Goal: Task Accomplishment & Management: Complete application form

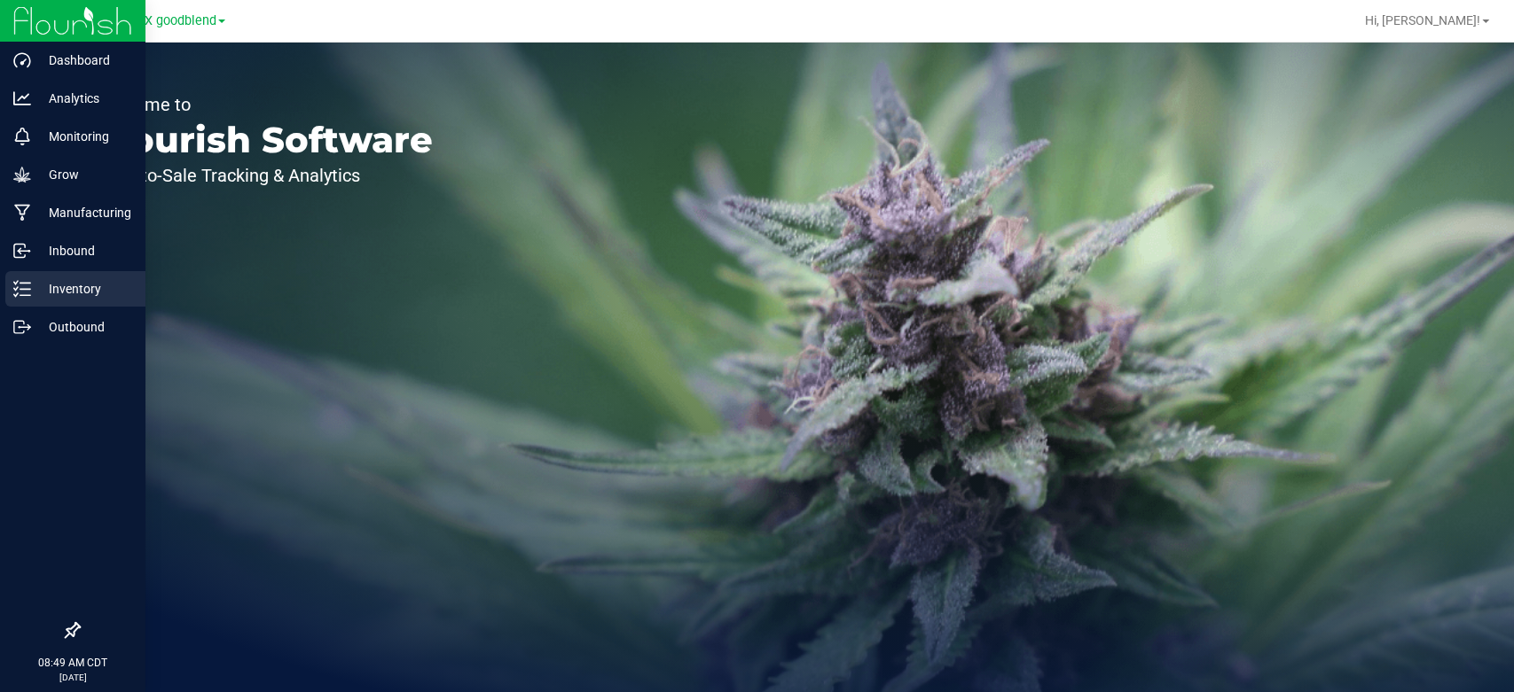
click at [20, 295] on line at bounding box center [25, 295] width 10 height 0
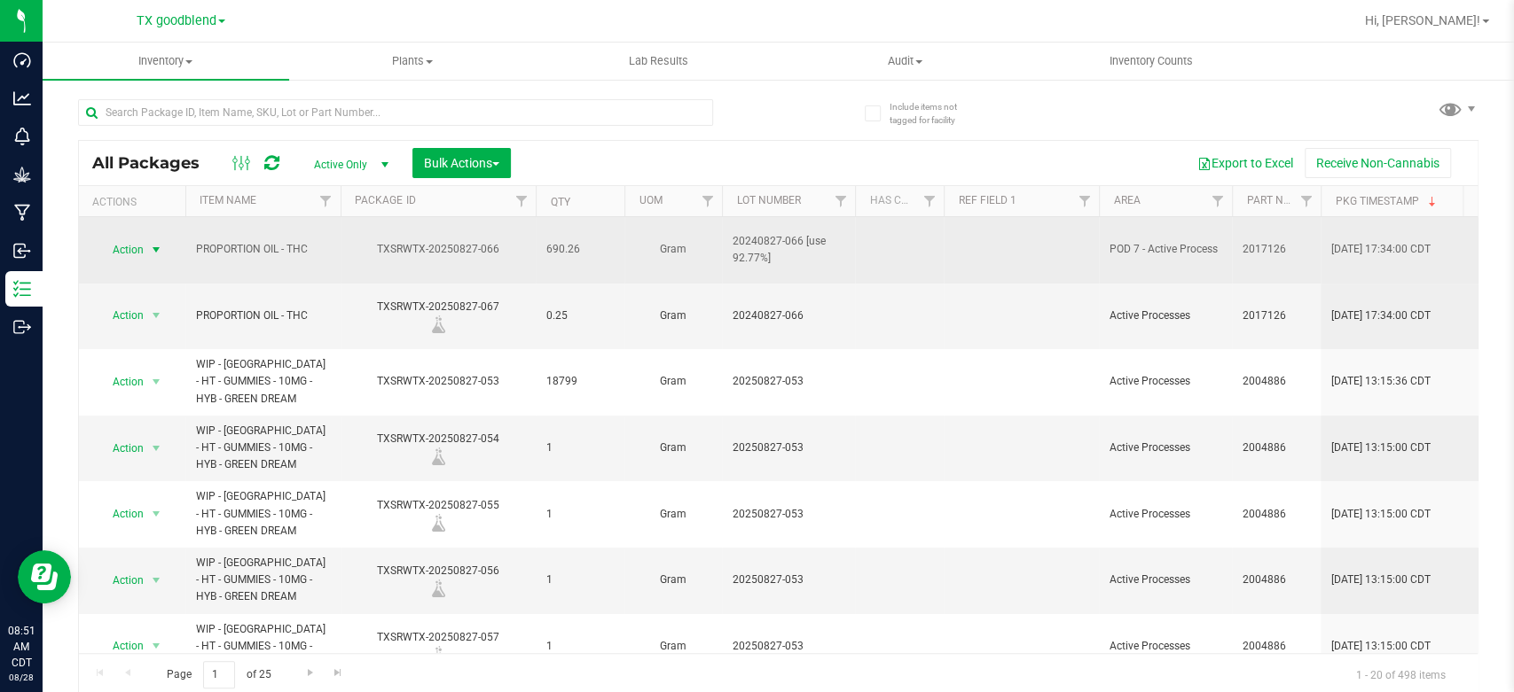
click at [123, 246] on span "Action" at bounding box center [121, 250] width 48 height 25
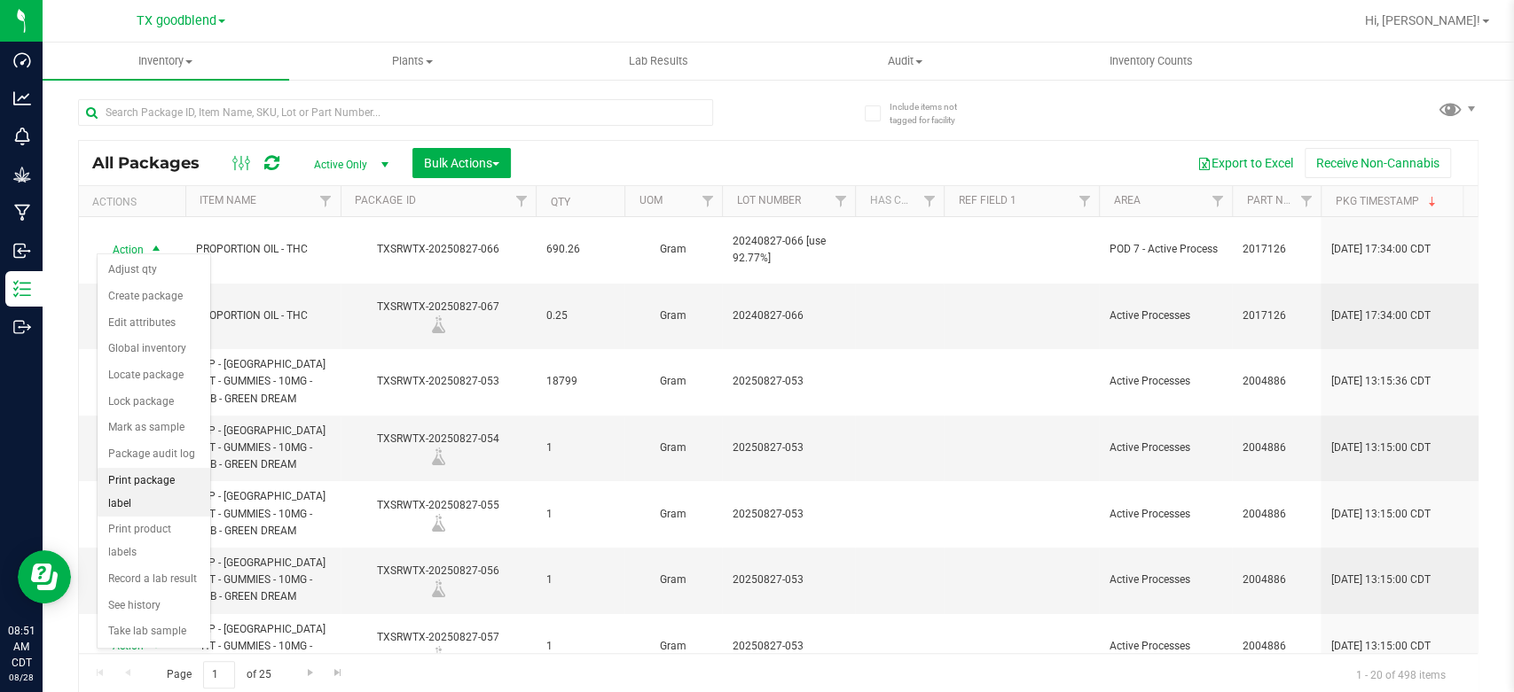
click at [126, 475] on li "Print package label" at bounding box center [154, 492] width 113 height 49
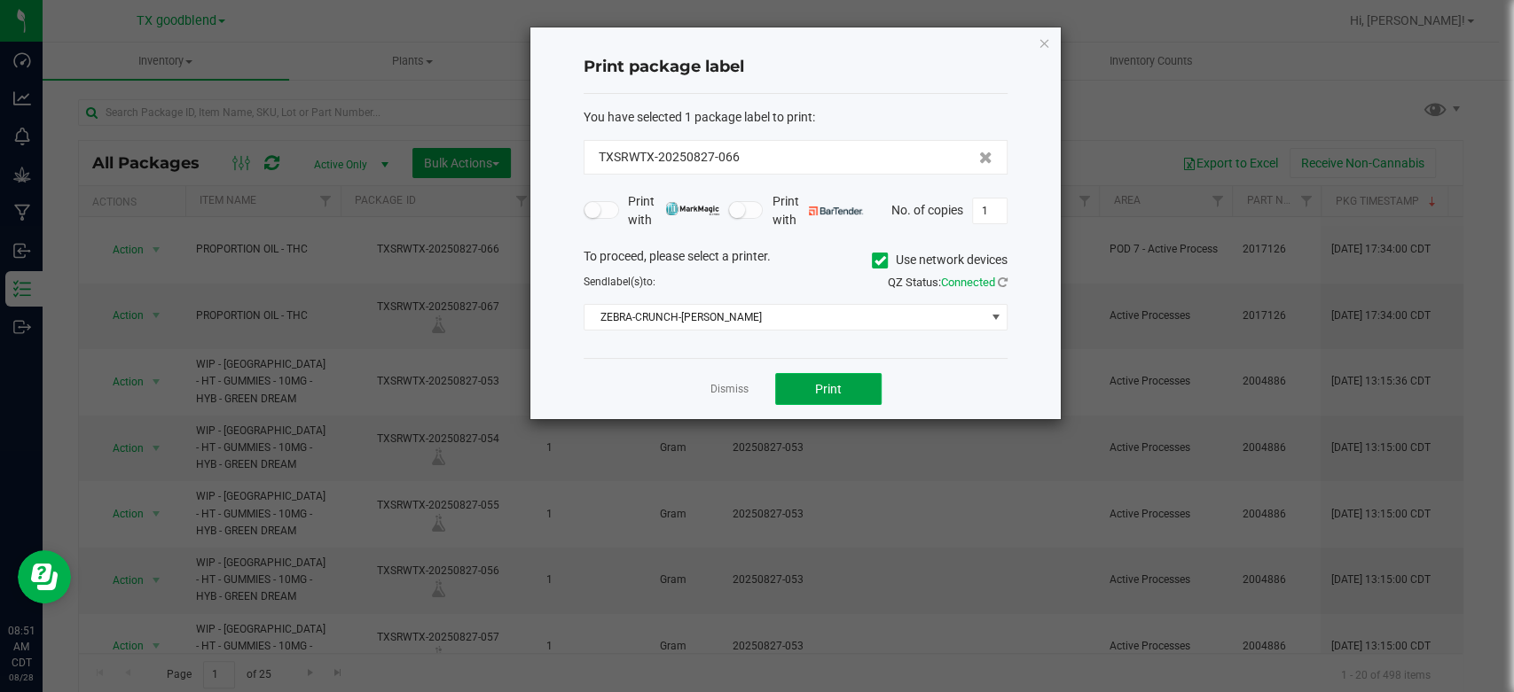
click at [817, 385] on span "Print" at bounding box center [828, 389] width 27 height 14
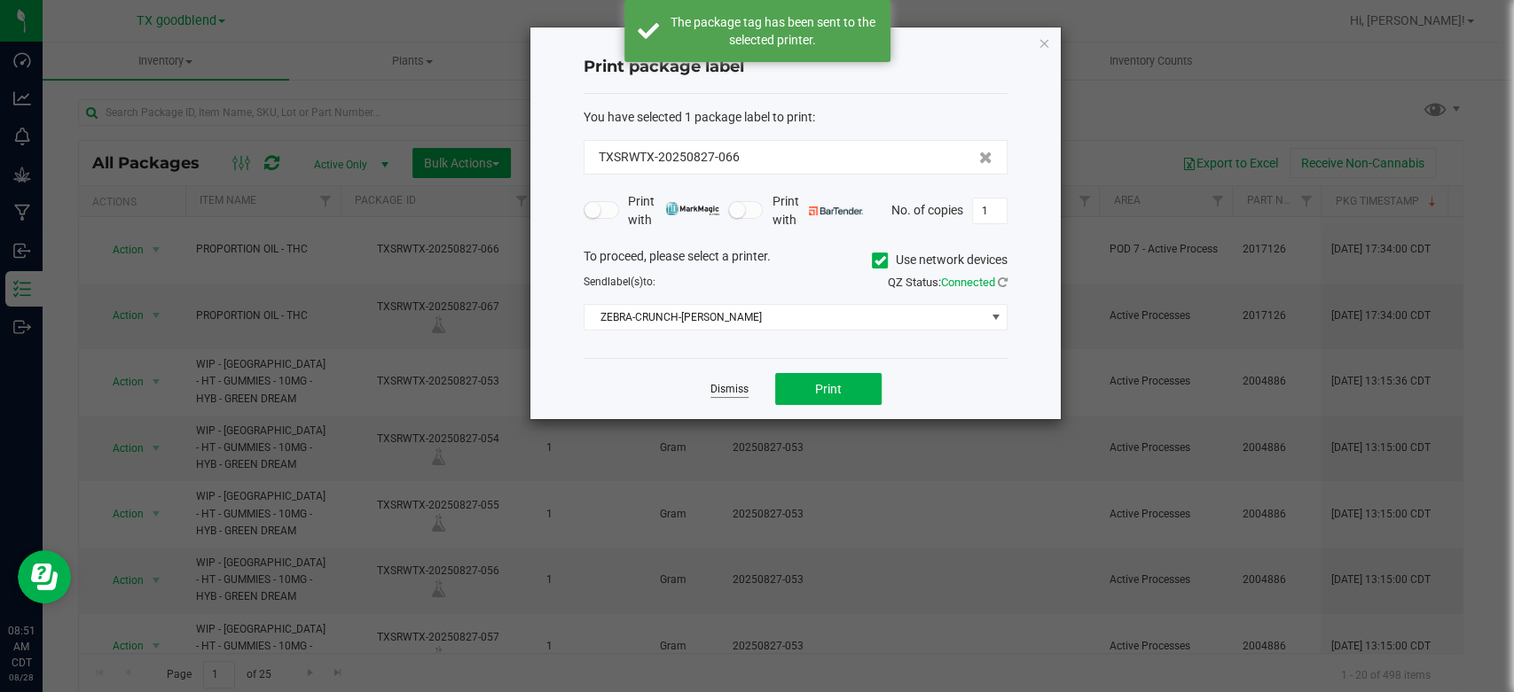
click at [738, 388] on link "Dismiss" at bounding box center [729, 389] width 38 height 15
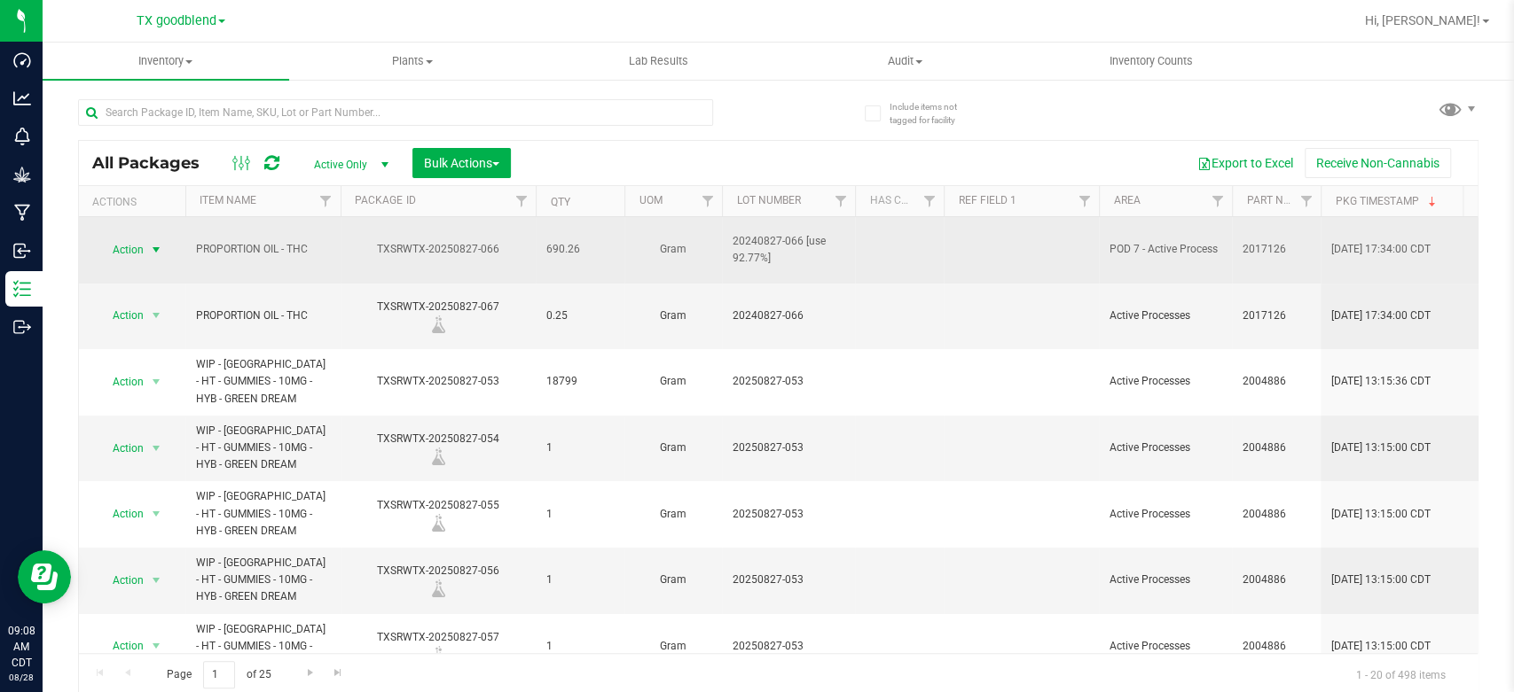
click at [118, 239] on span "Action" at bounding box center [121, 250] width 48 height 25
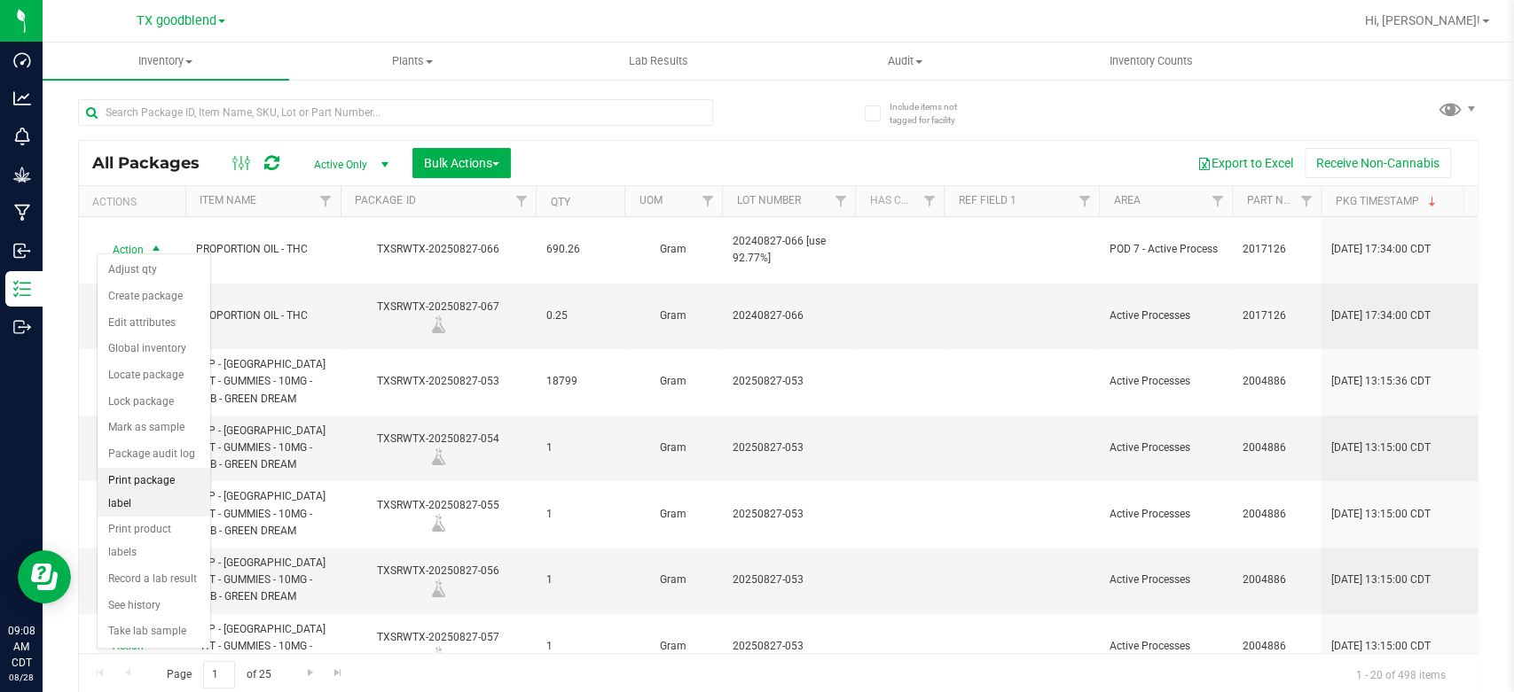
click at [157, 473] on li "Print package label" at bounding box center [154, 492] width 113 height 49
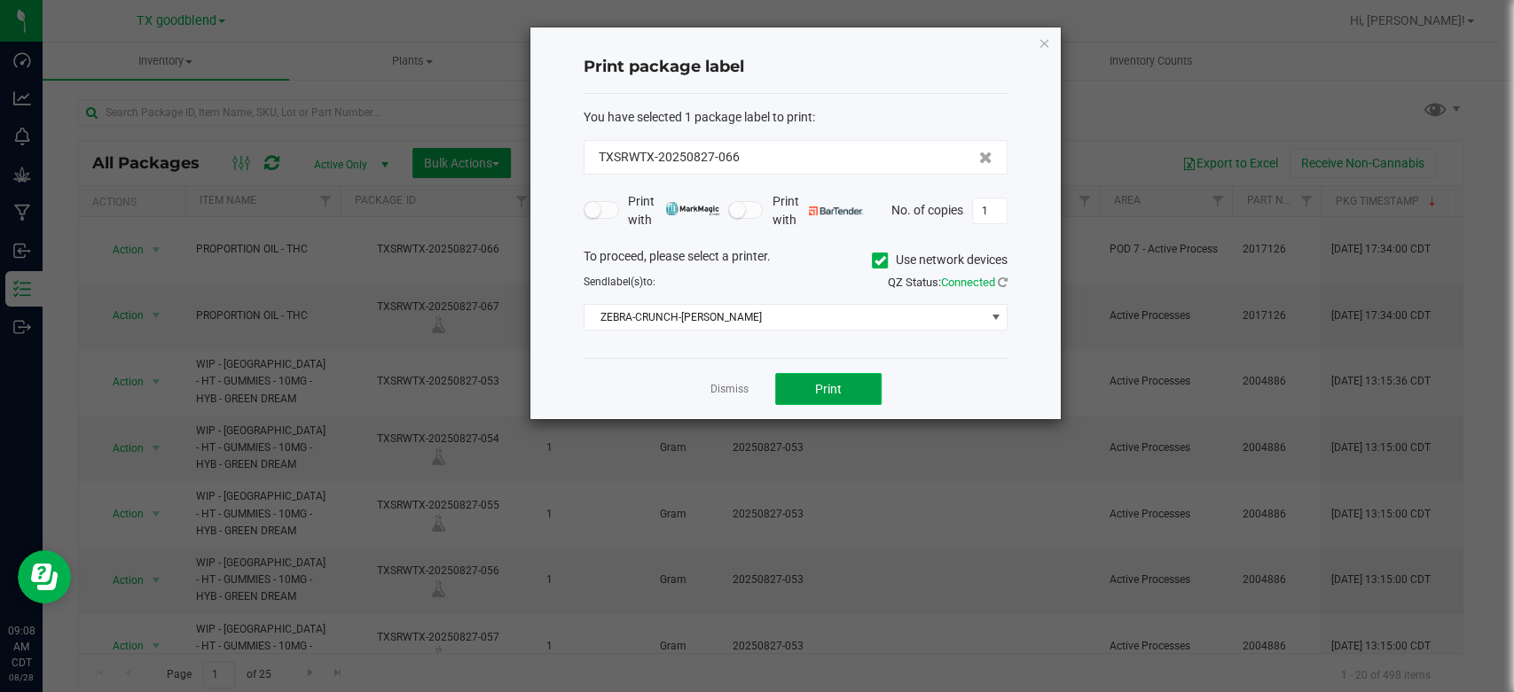
click at [790, 383] on button "Print" at bounding box center [828, 389] width 106 height 32
click at [737, 395] on link "Dismiss" at bounding box center [729, 389] width 38 height 15
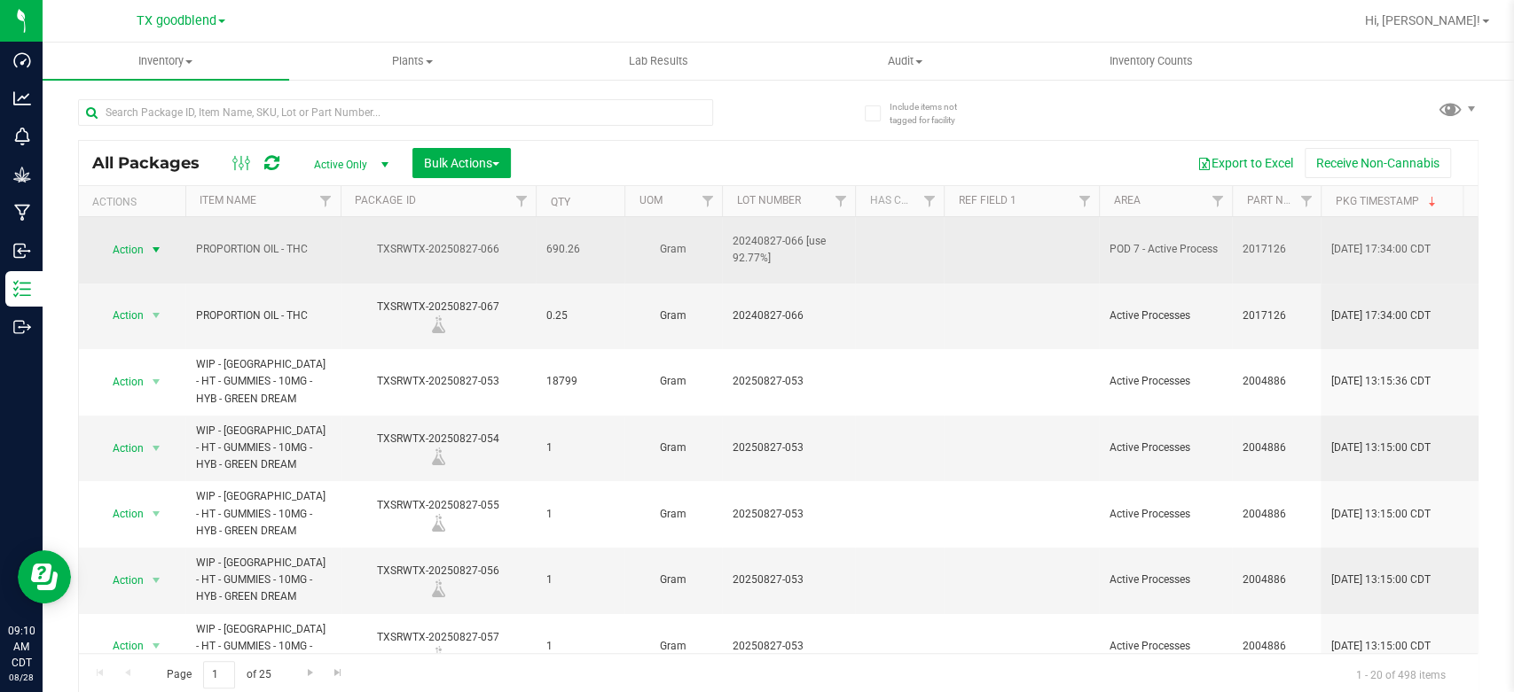
click at [754, 233] on span "20240827-066 [use 92.77%]" at bounding box center [788, 250] width 112 height 34
click at [736, 238] on input "20240827-066 [use 92.77%]" at bounding box center [784, 249] width 127 height 27
type input "20250827-066 [use 92.77%]"
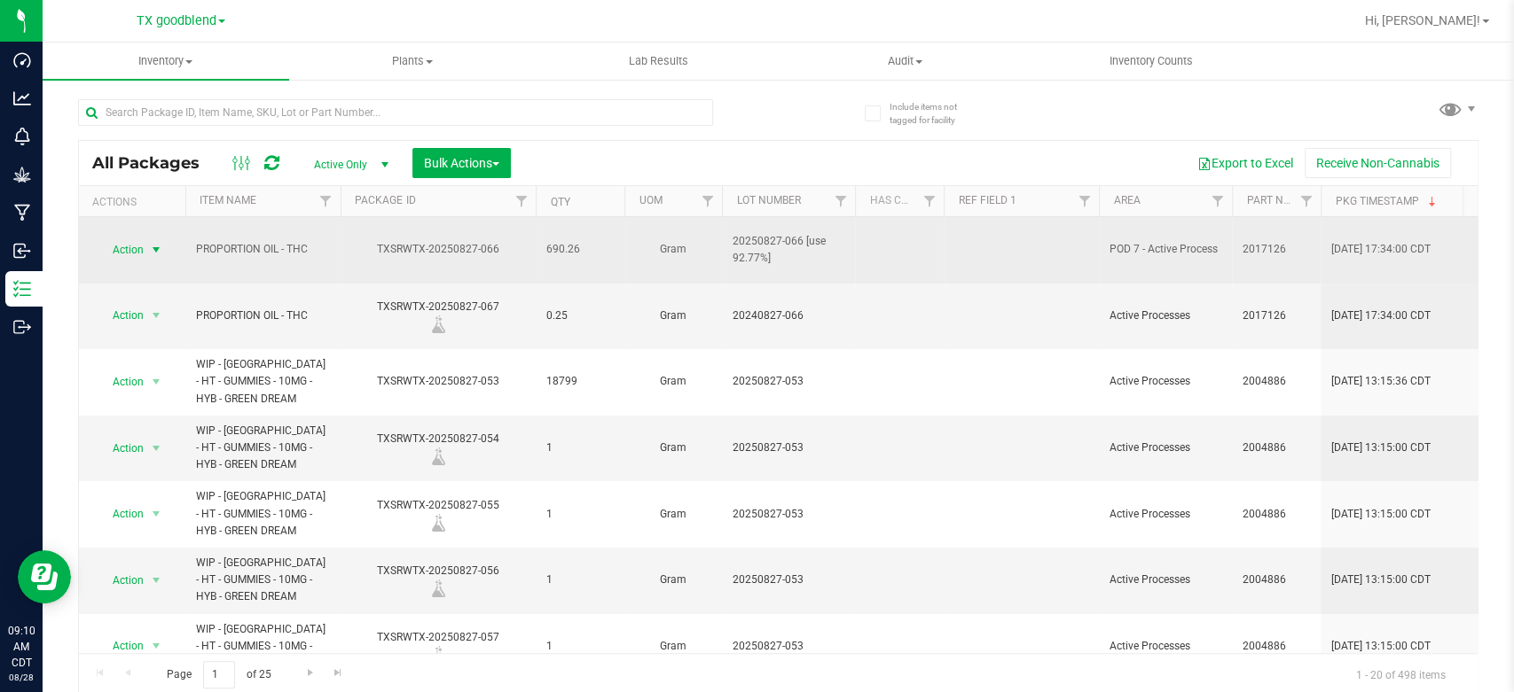
click at [121, 238] on span "Action" at bounding box center [121, 250] width 48 height 25
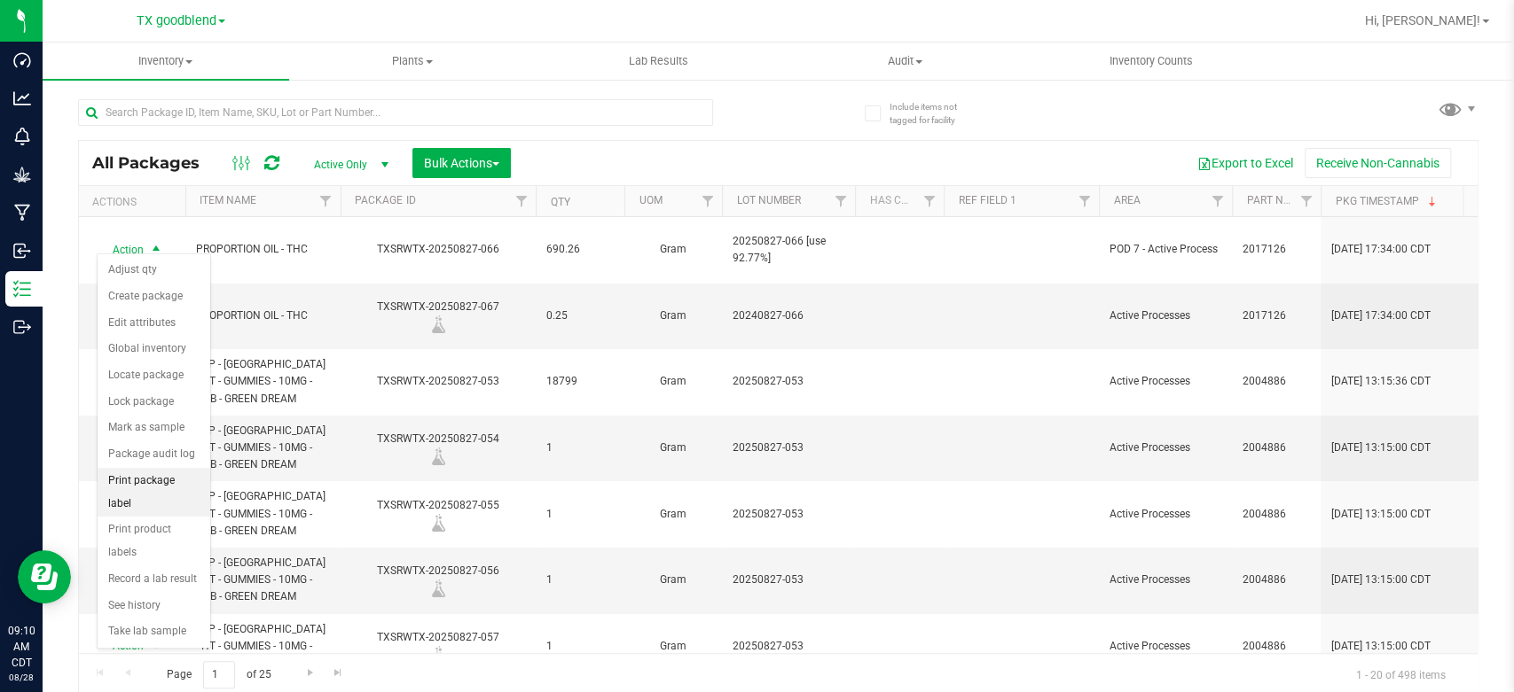
click at [144, 473] on li "Print package label" at bounding box center [154, 492] width 113 height 49
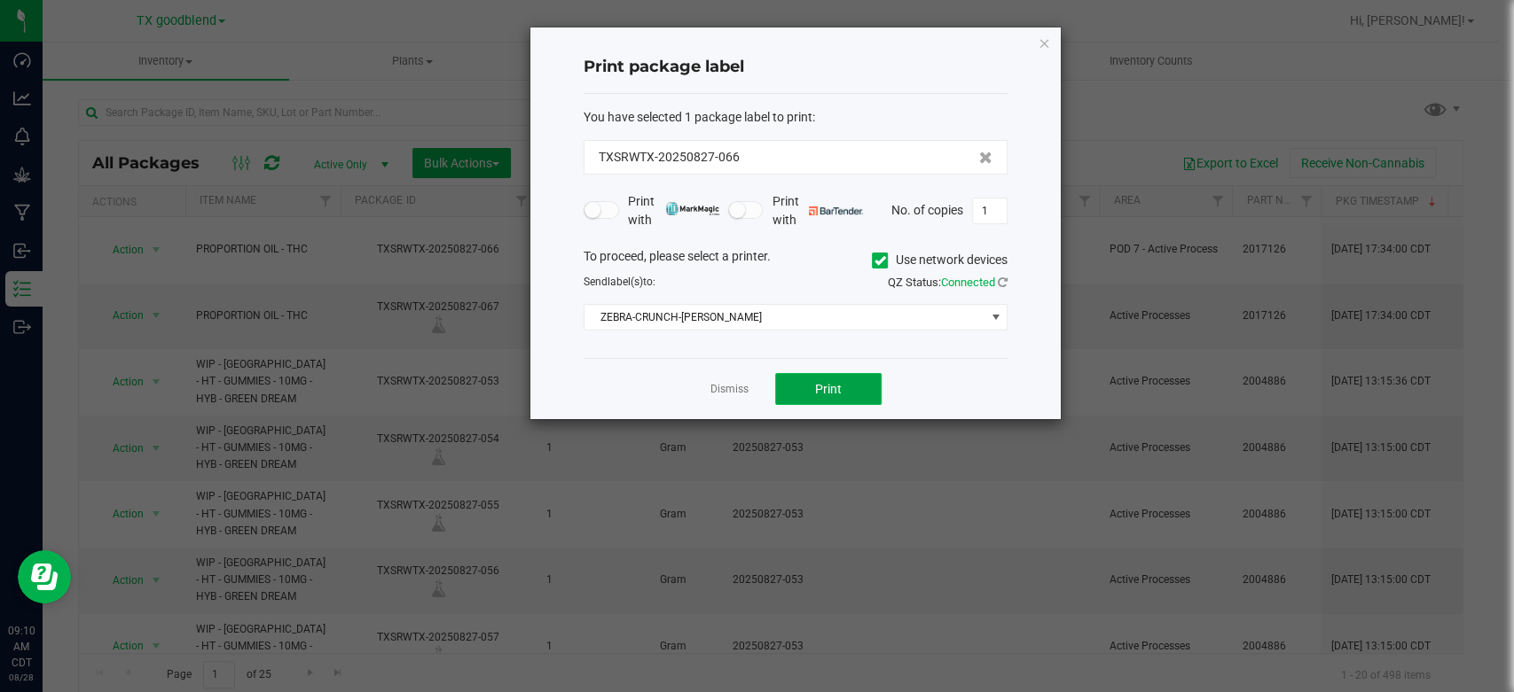
click at [813, 389] on button "Print" at bounding box center [828, 389] width 106 height 32
click at [716, 395] on link "Dismiss" at bounding box center [729, 389] width 38 height 15
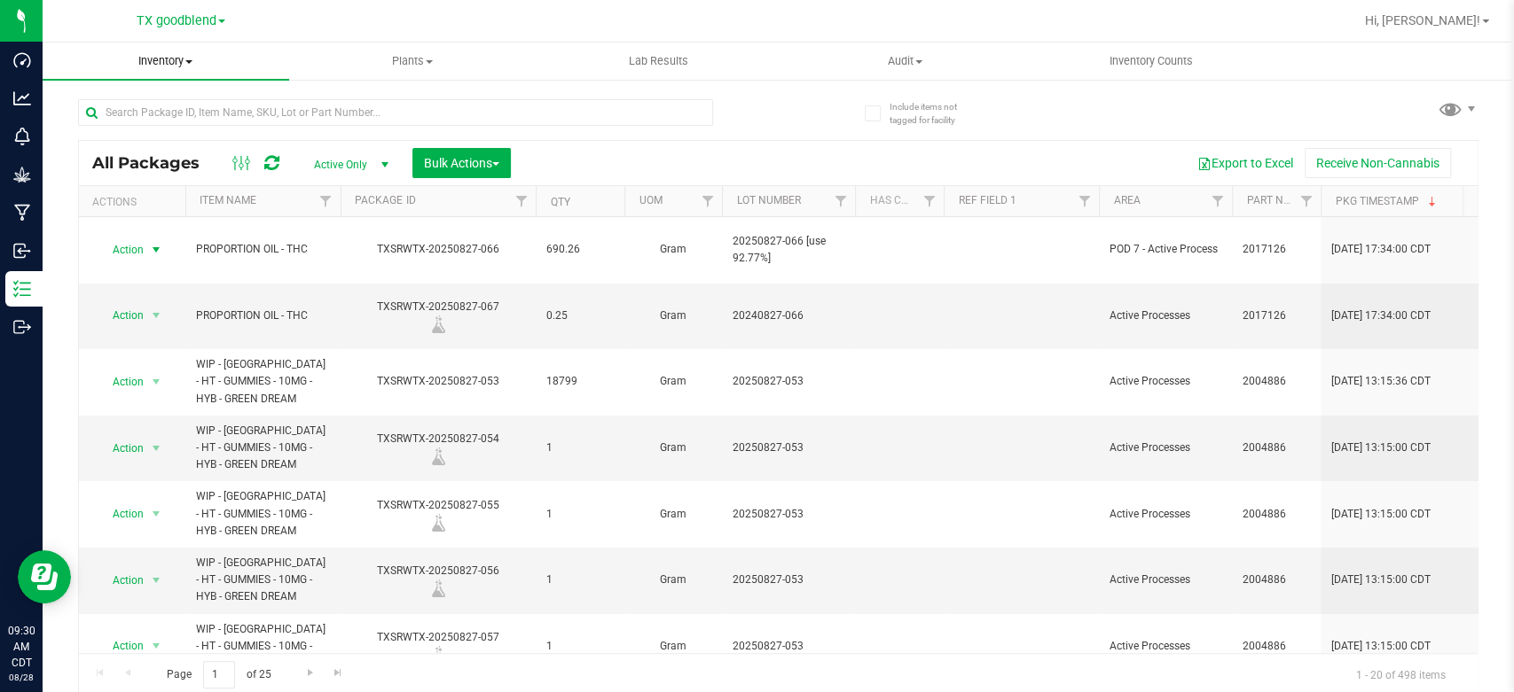
click at [168, 69] on uib-tab-heading "Inventory All packages All inventory Waste log Create inventory" at bounding box center [166, 61] width 246 height 37
click at [142, 191] on span "From packages" at bounding box center [105, 191] width 124 height 15
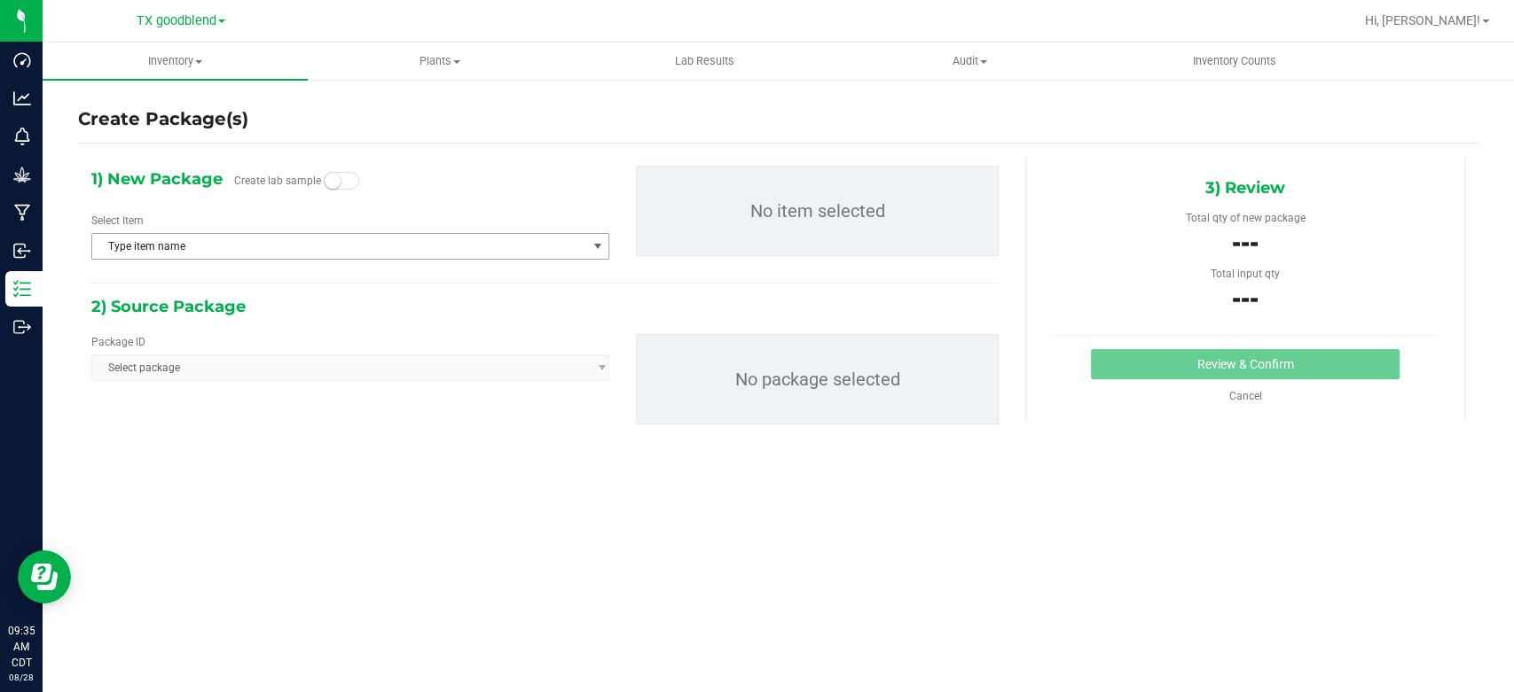
click at [185, 248] on span "Type item name" at bounding box center [339, 246] width 494 height 25
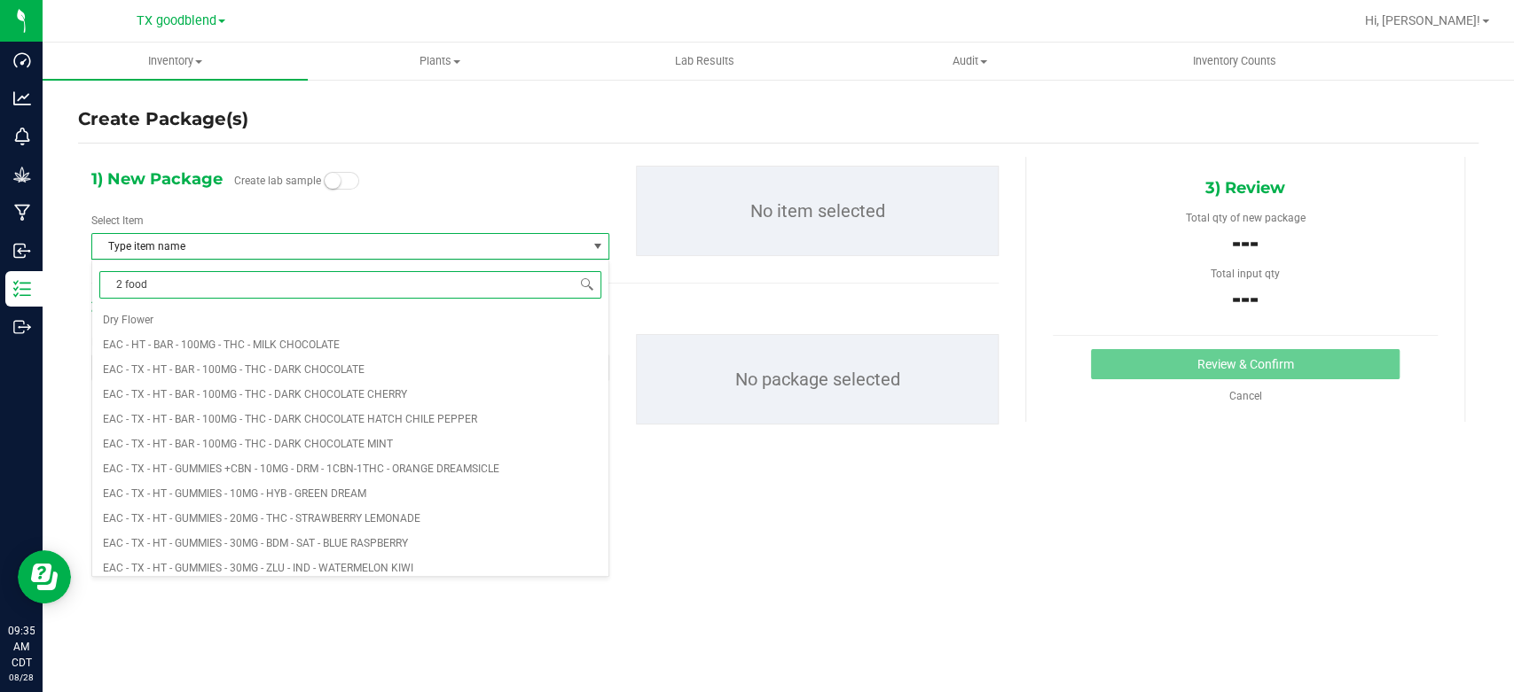
type input "2 food"
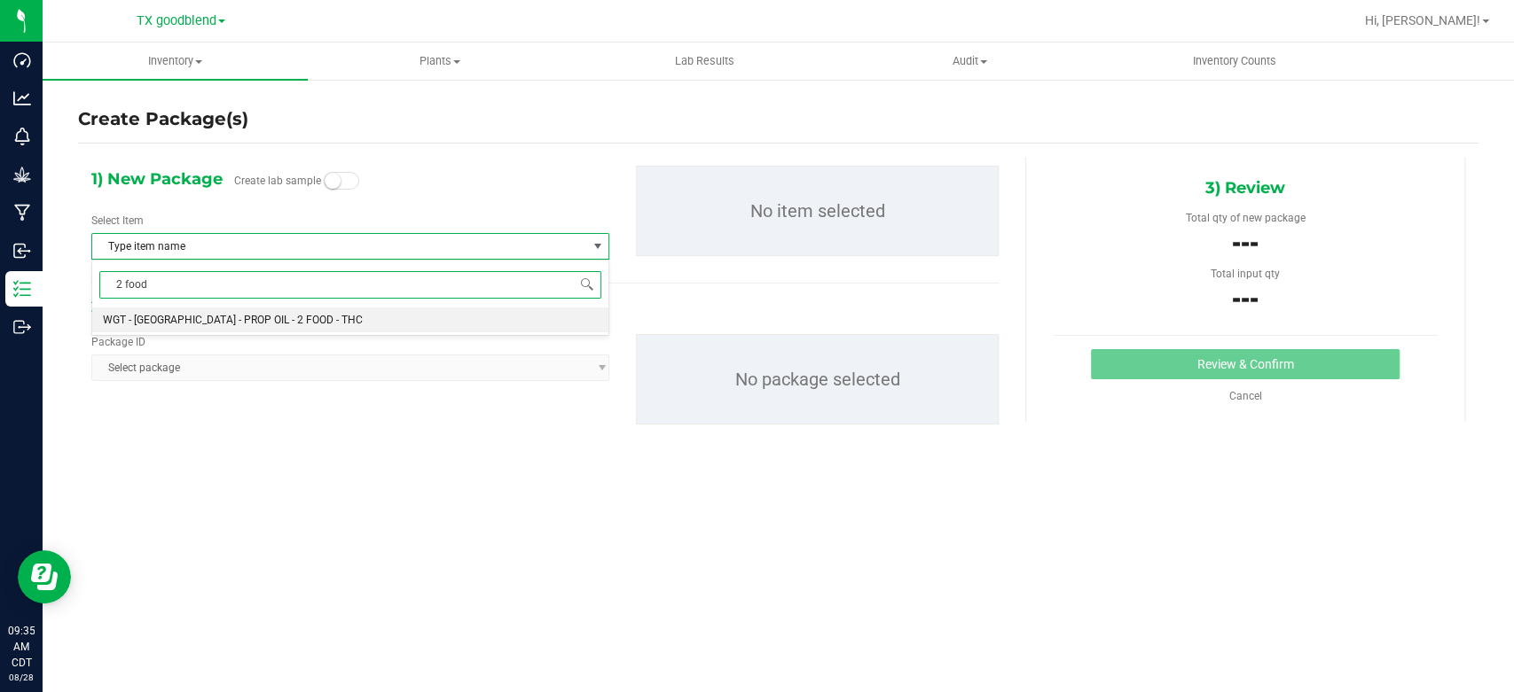
click at [225, 322] on span "WGT - [GEOGRAPHIC_DATA] - PROP OIL - 2 FOOD - THC" at bounding box center [233, 320] width 260 height 12
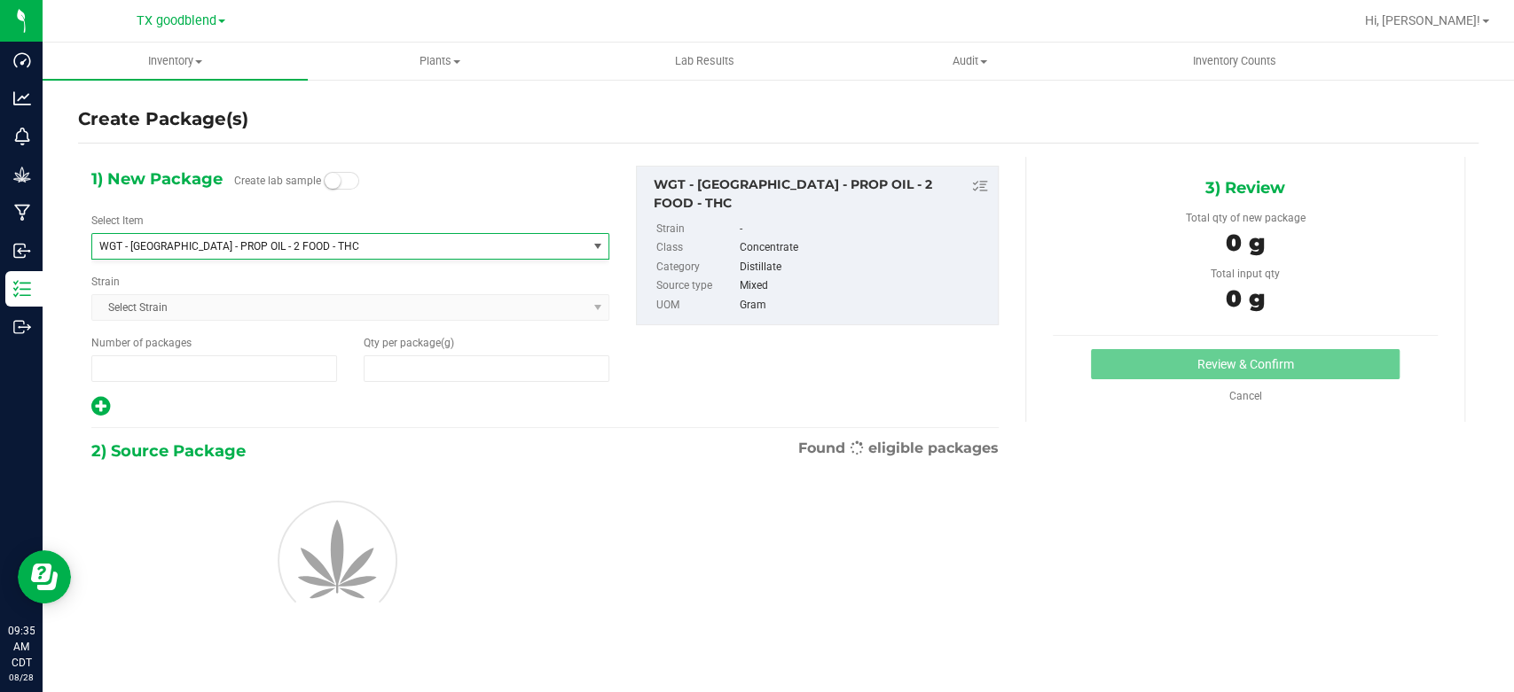
type input "1"
type input "0.0000"
type input "0"
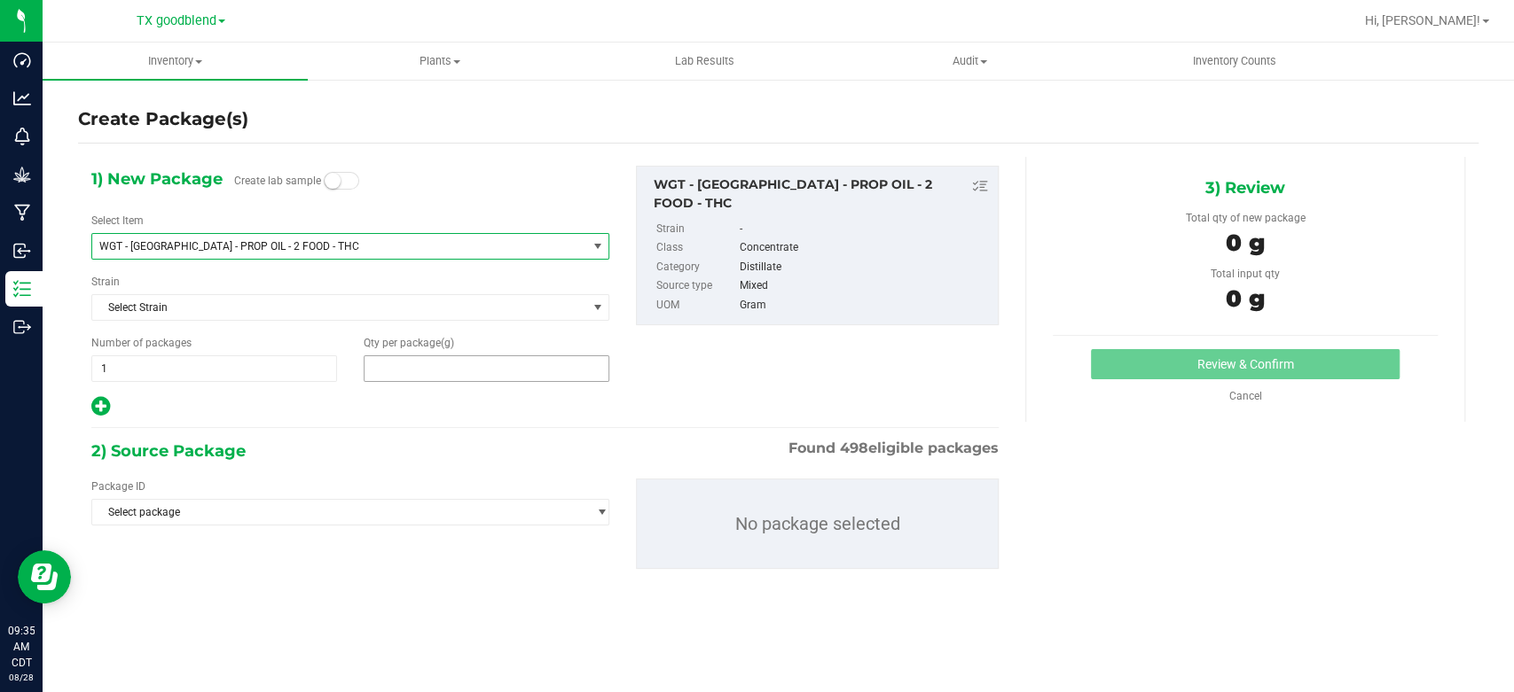
click at [426, 364] on span at bounding box center [487, 369] width 246 height 27
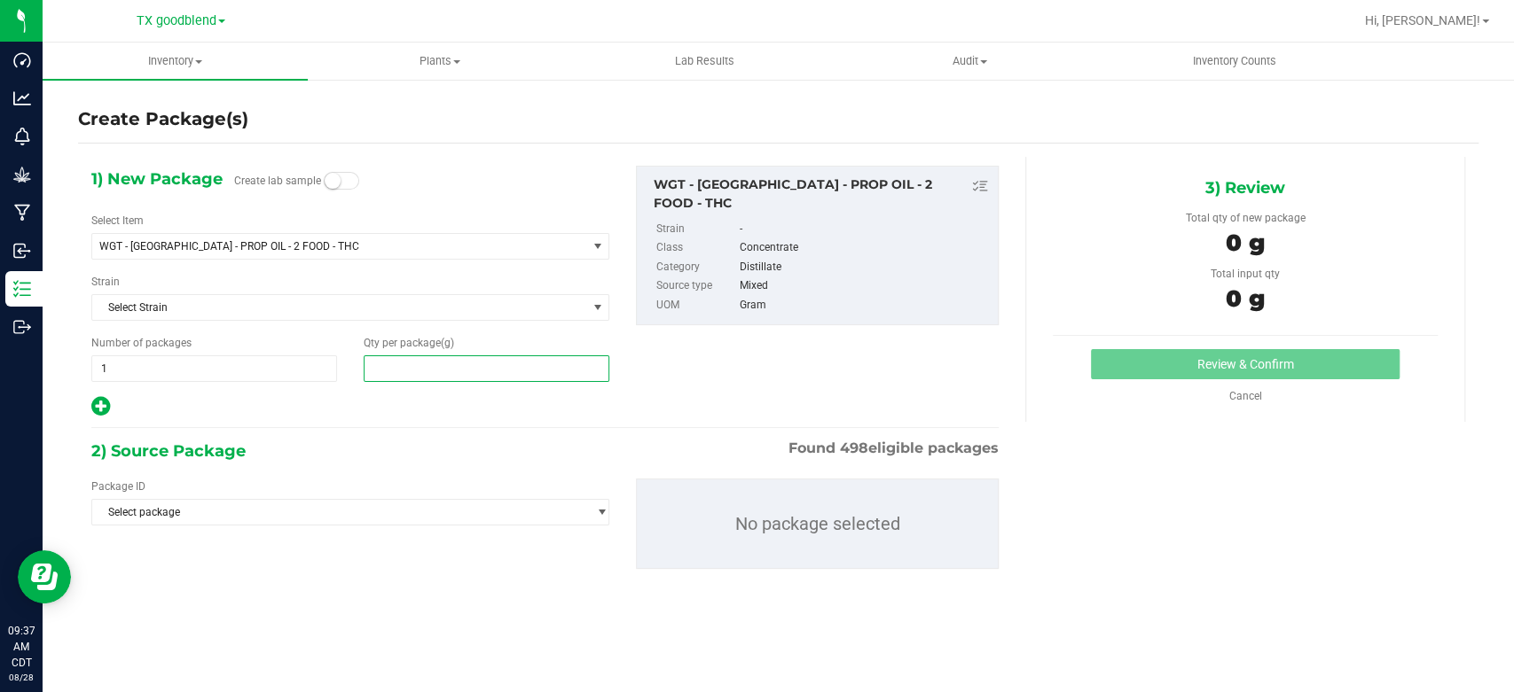
click at [426, 364] on input "text" at bounding box center [486, 368] width 244 height 25
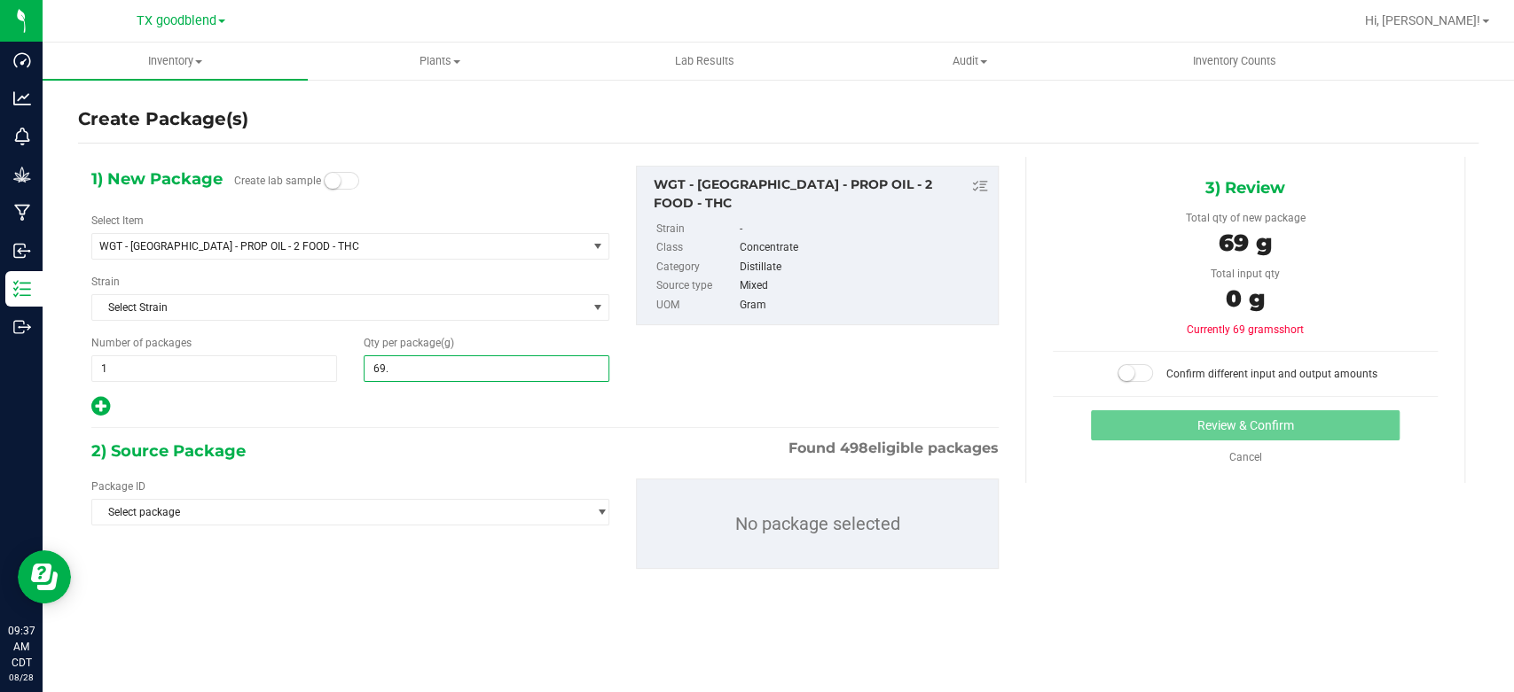
type input "69.4"
type input "69.4000"
click at [157, 366] on span "1 1" at bounding box center [214, 369] width 246 height 27
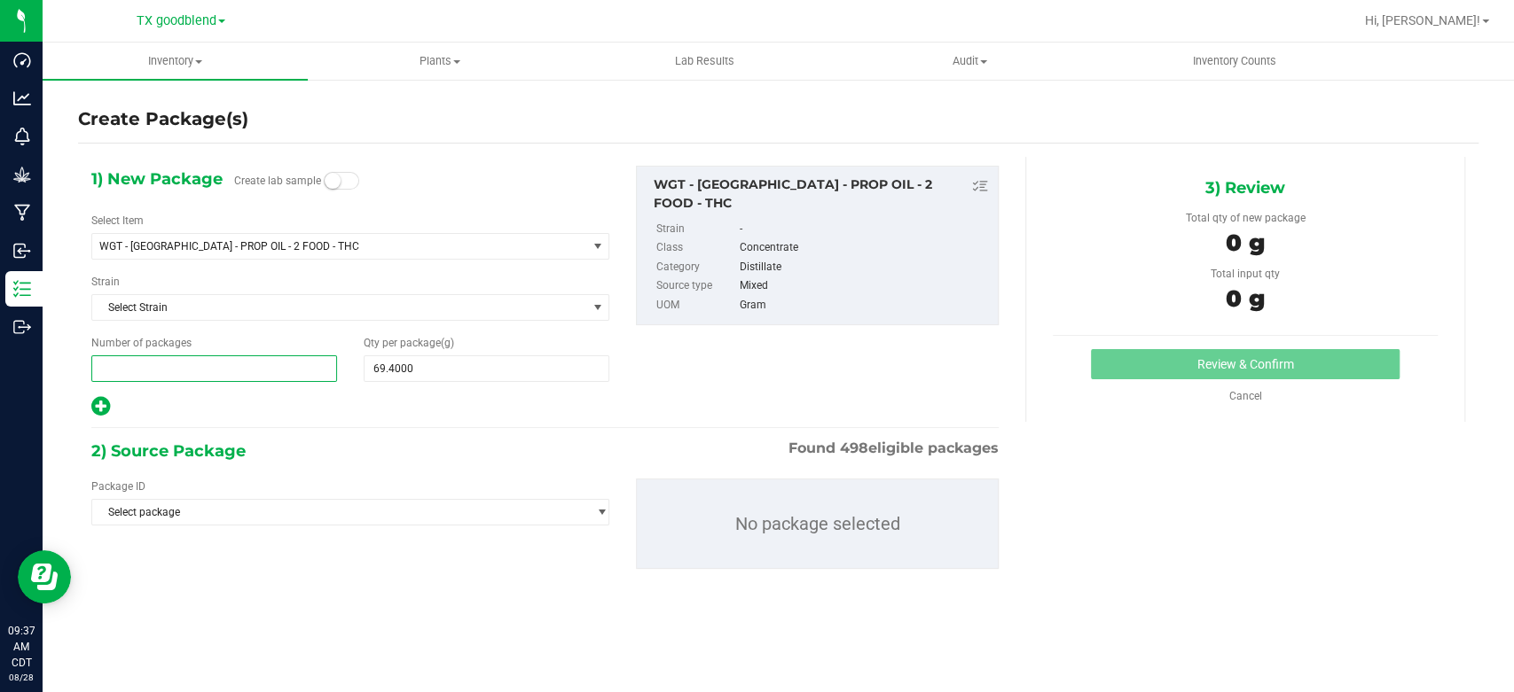
type input "2"
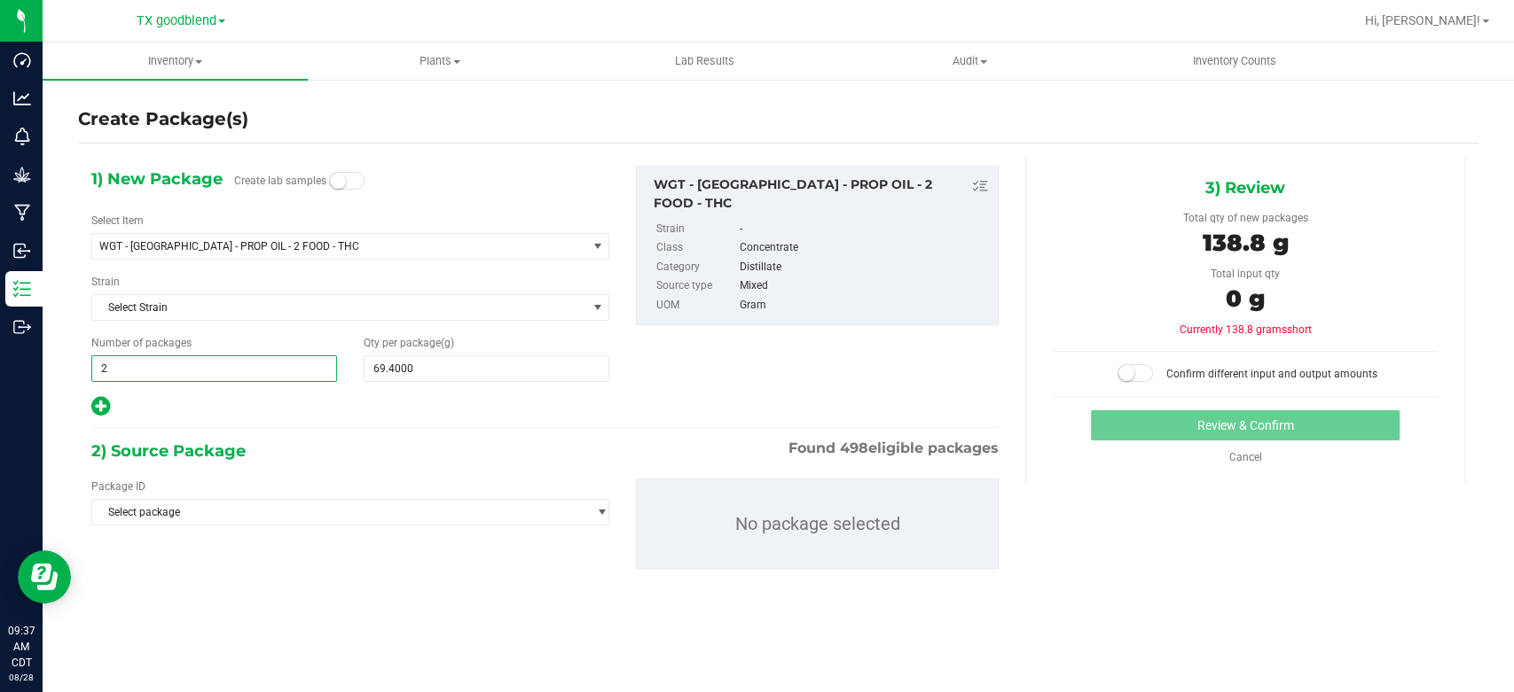
type input "2"
click at [99, 404] on icon at bounding box center [100, 406] width 19 height 22
type input "69.4000"
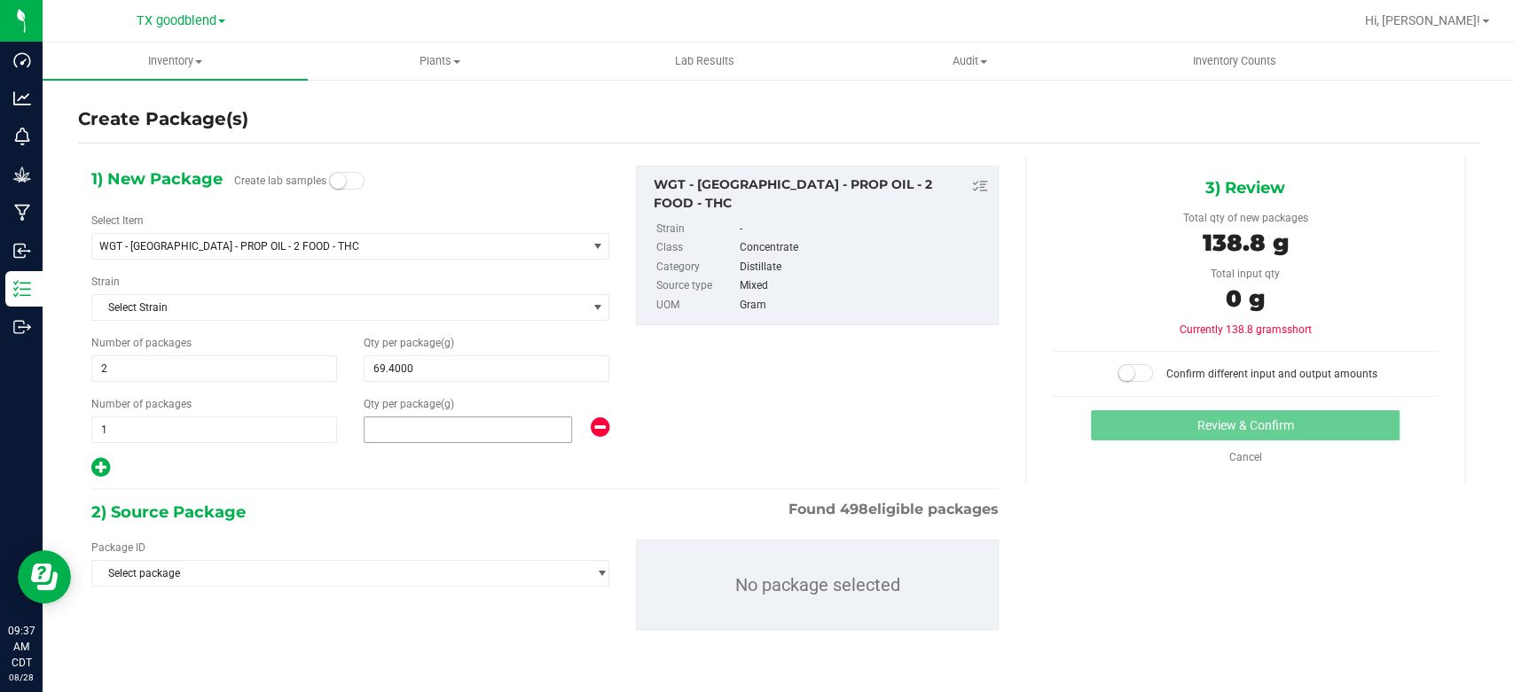
click at [431, 428] on span at bounding box center [468, 430] width 208 height 27
type input "68"
type input "68.0000"
click at [229, 422] on span "1 1" at bounding box center [214, 430] width 246 height 27
type input "2"
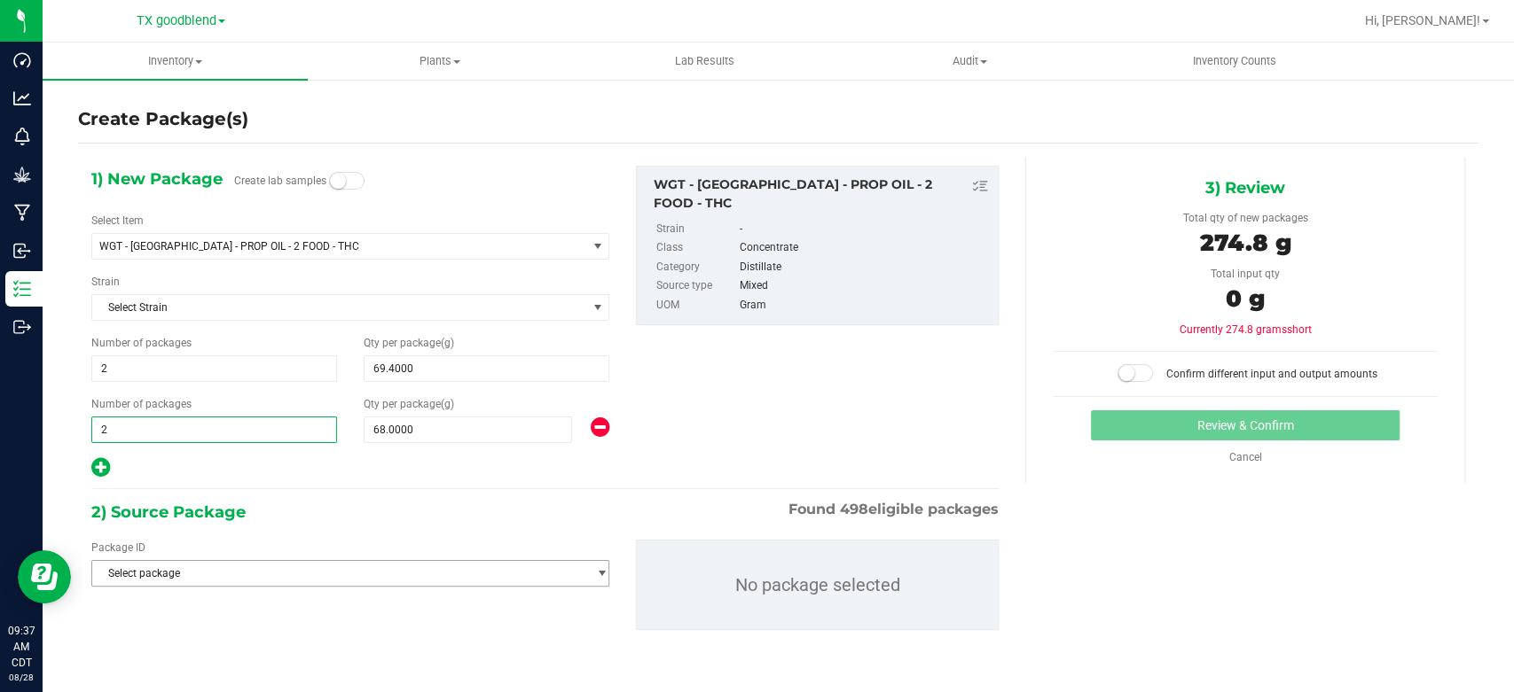
type input "2"
click at [284, 573] on span "Select package" at bounding box center [339, 573] width 494 height 25
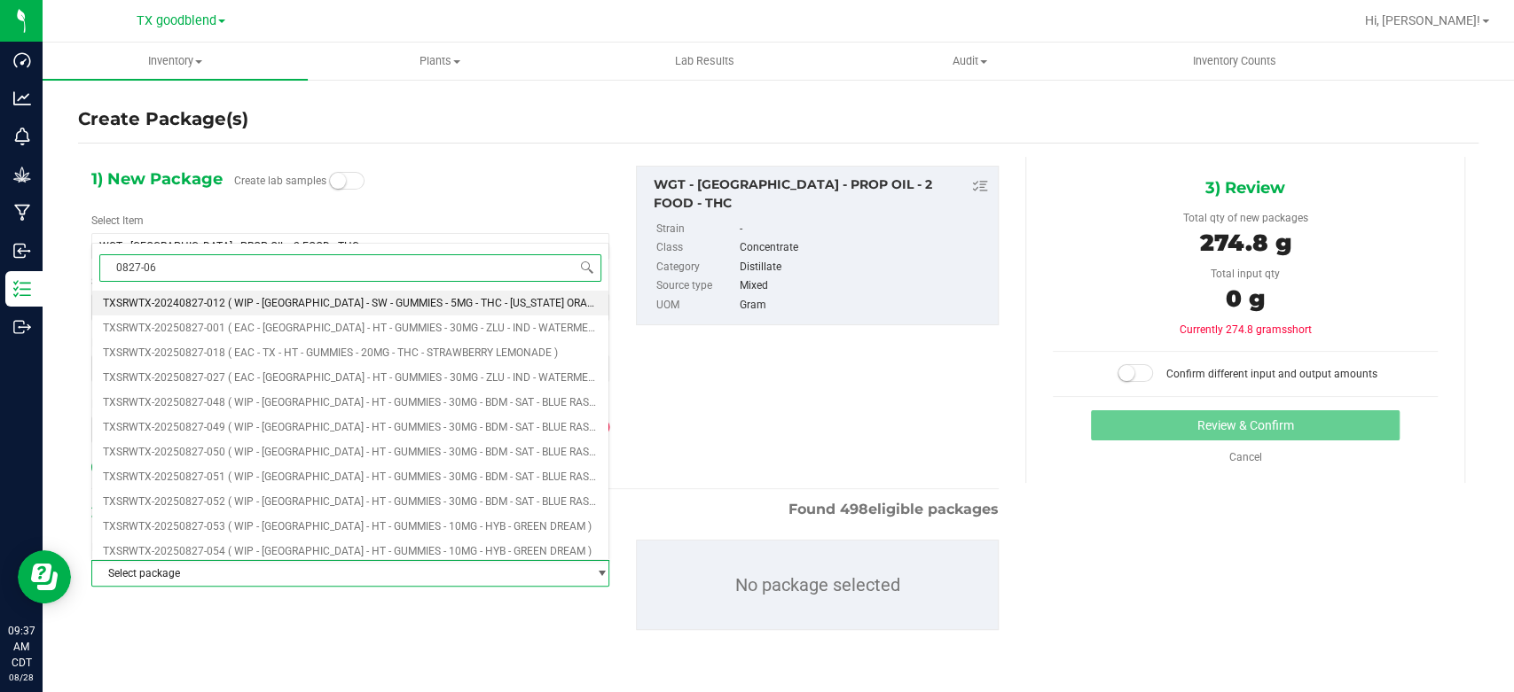
type input "0827-066"
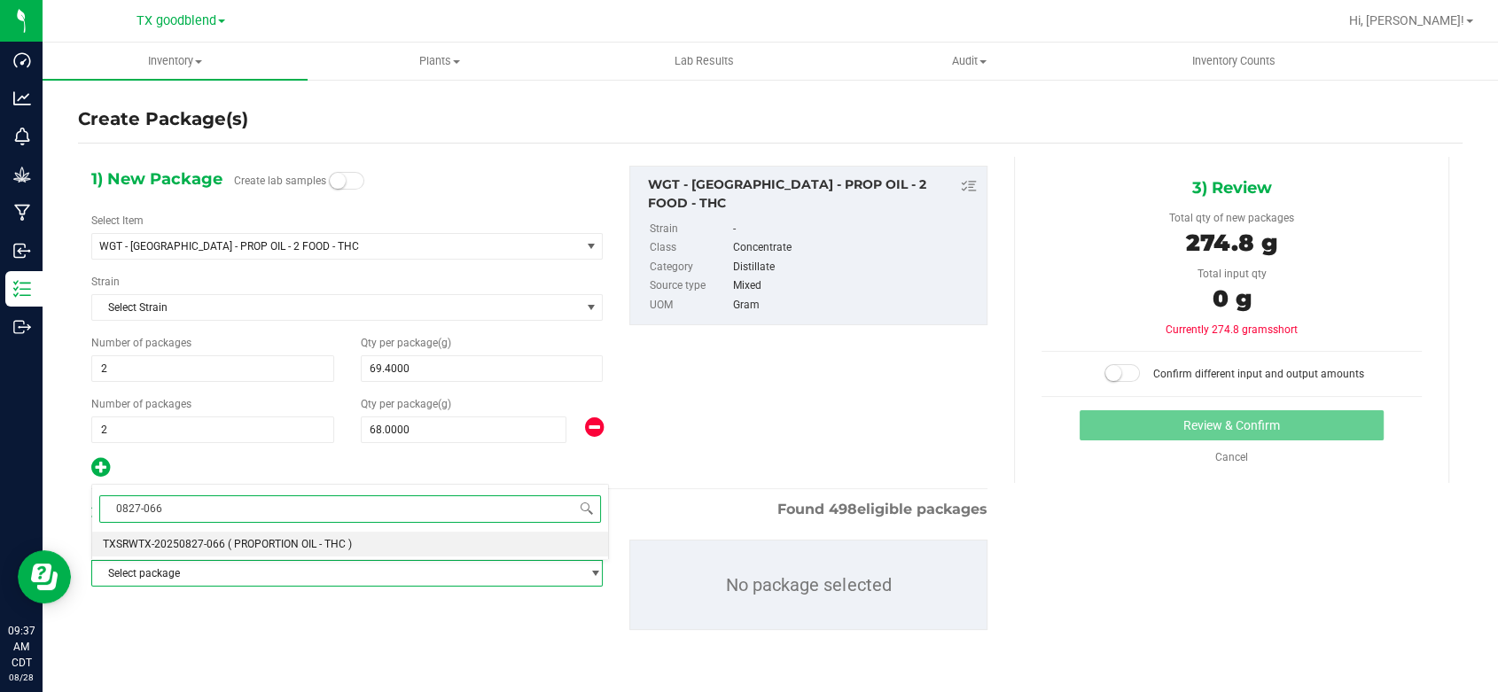
click at [324, 545] on span "( PROPORTION OIL - THC )" at bounding box center [290, 544] width 124 height 12
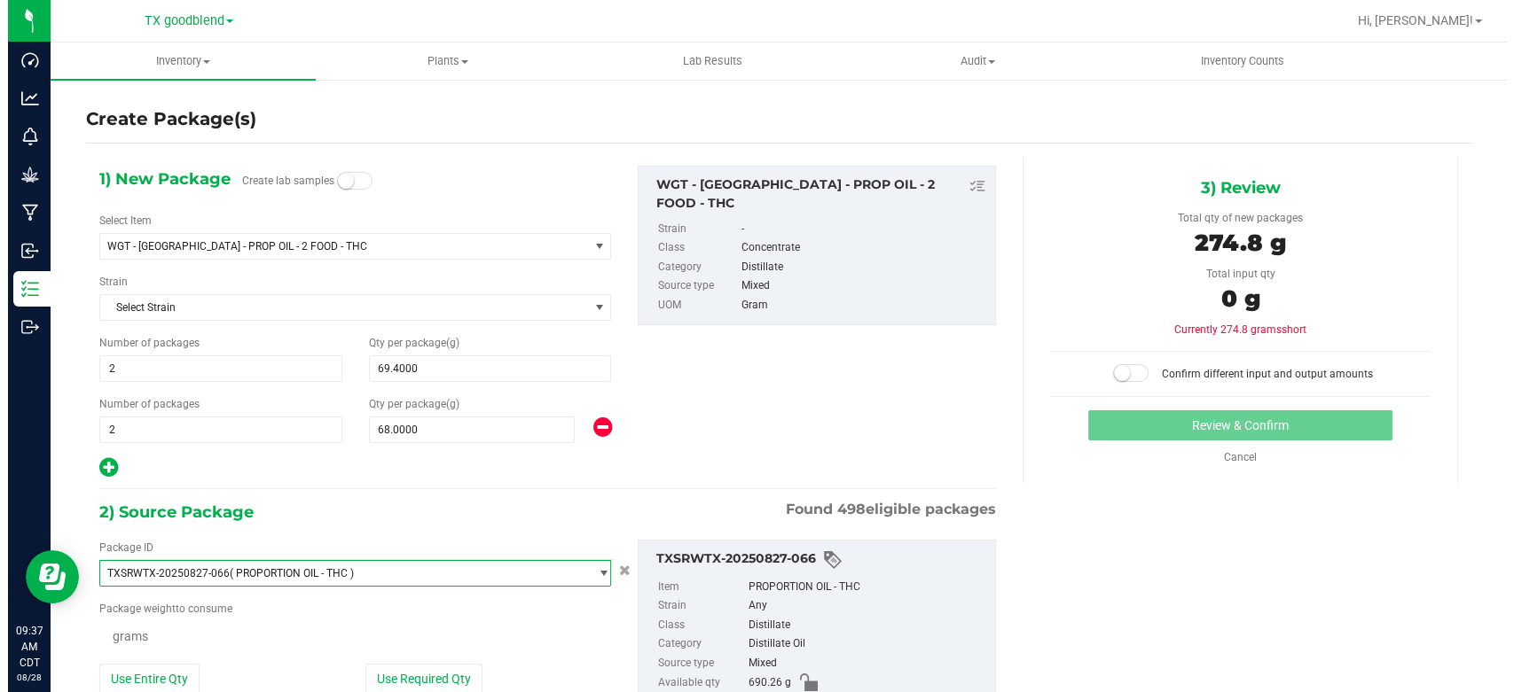
scroll to position [12097, 0]
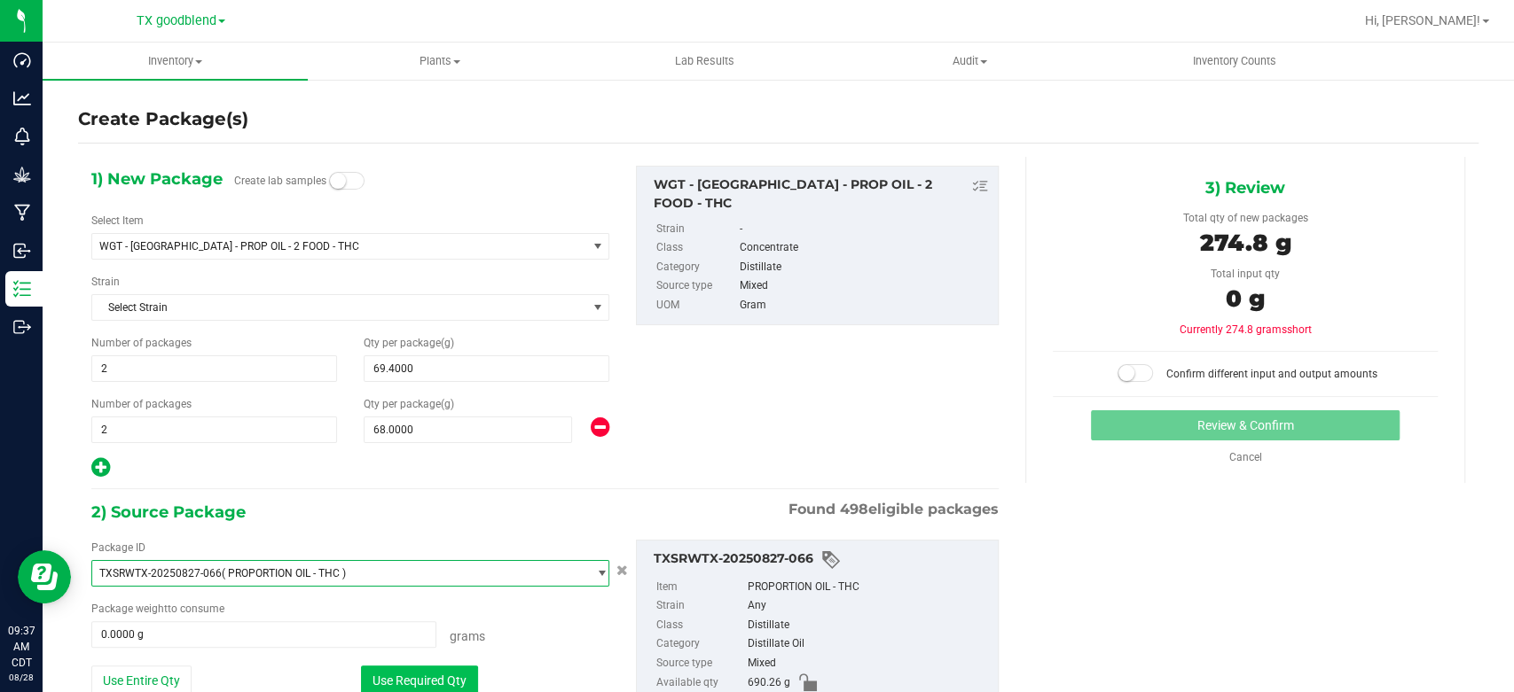
click at [402, 672] on button "Use Required Qty" at bounding box center [419, 681] width 117 height 30
type input "274.8000 g"
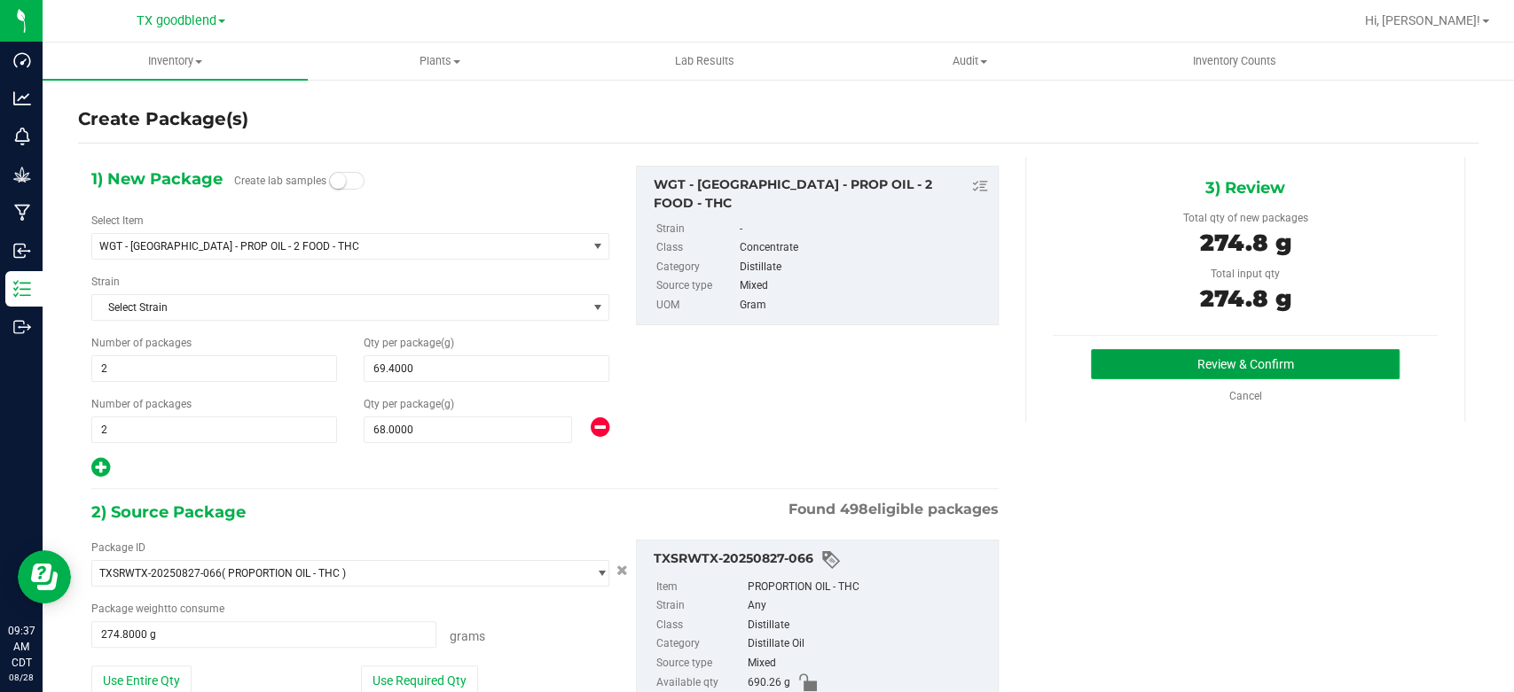
click at [1145, 370] on button "Review & Confirm" at bounding box center [1245, 364] width 308 height 30
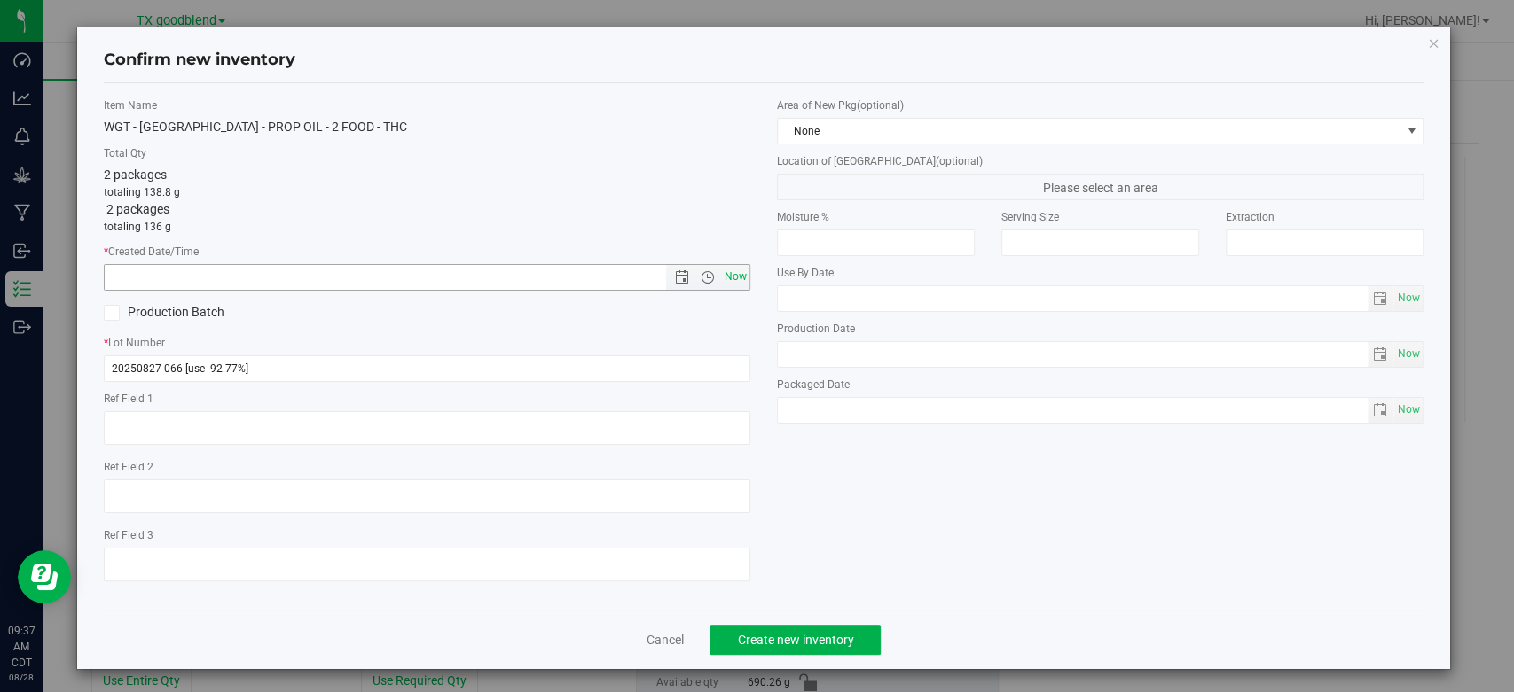
click at [731, 283] on span "Now" at bounding box center [736, 277] width 30 height 26
type input "[DATE] 9:37 AM"
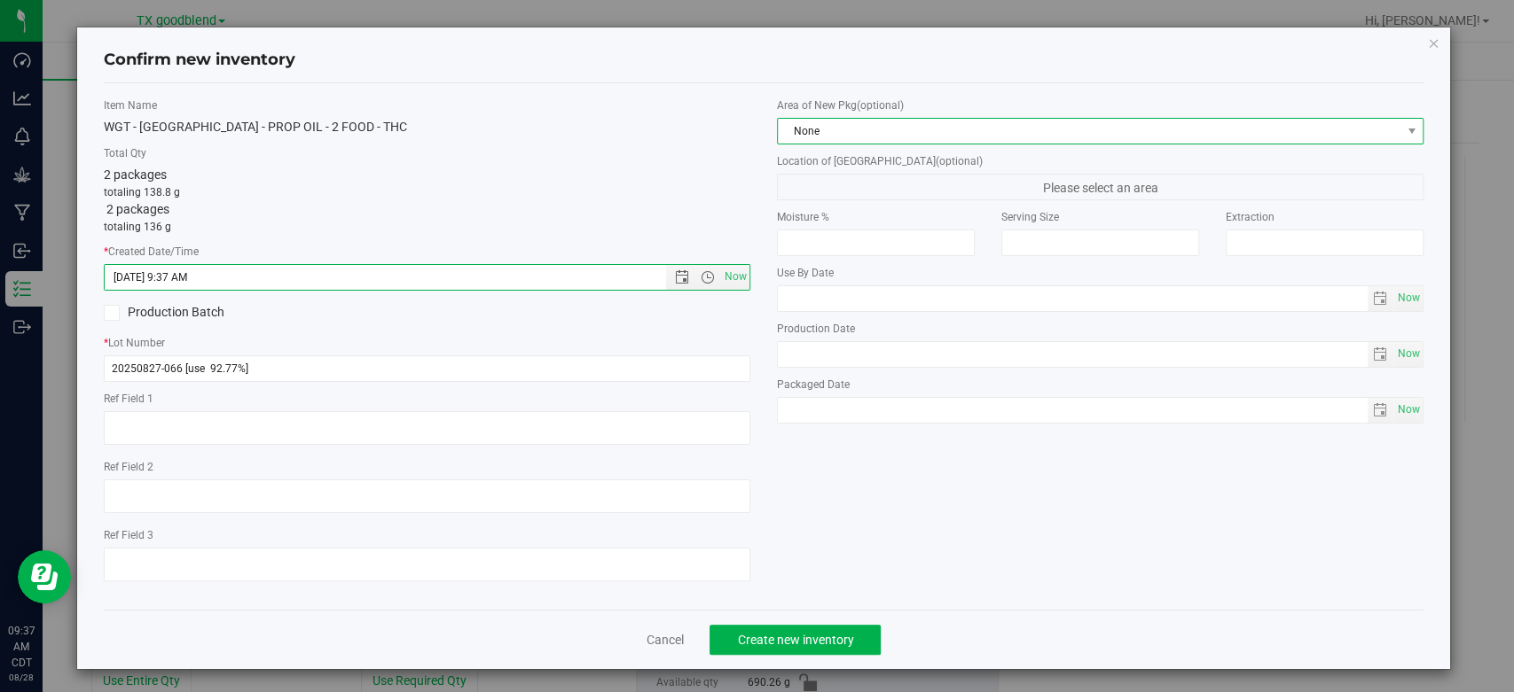
click at [882, 128] on span "None" at bounding box center [1089, 131] width 622 height 25
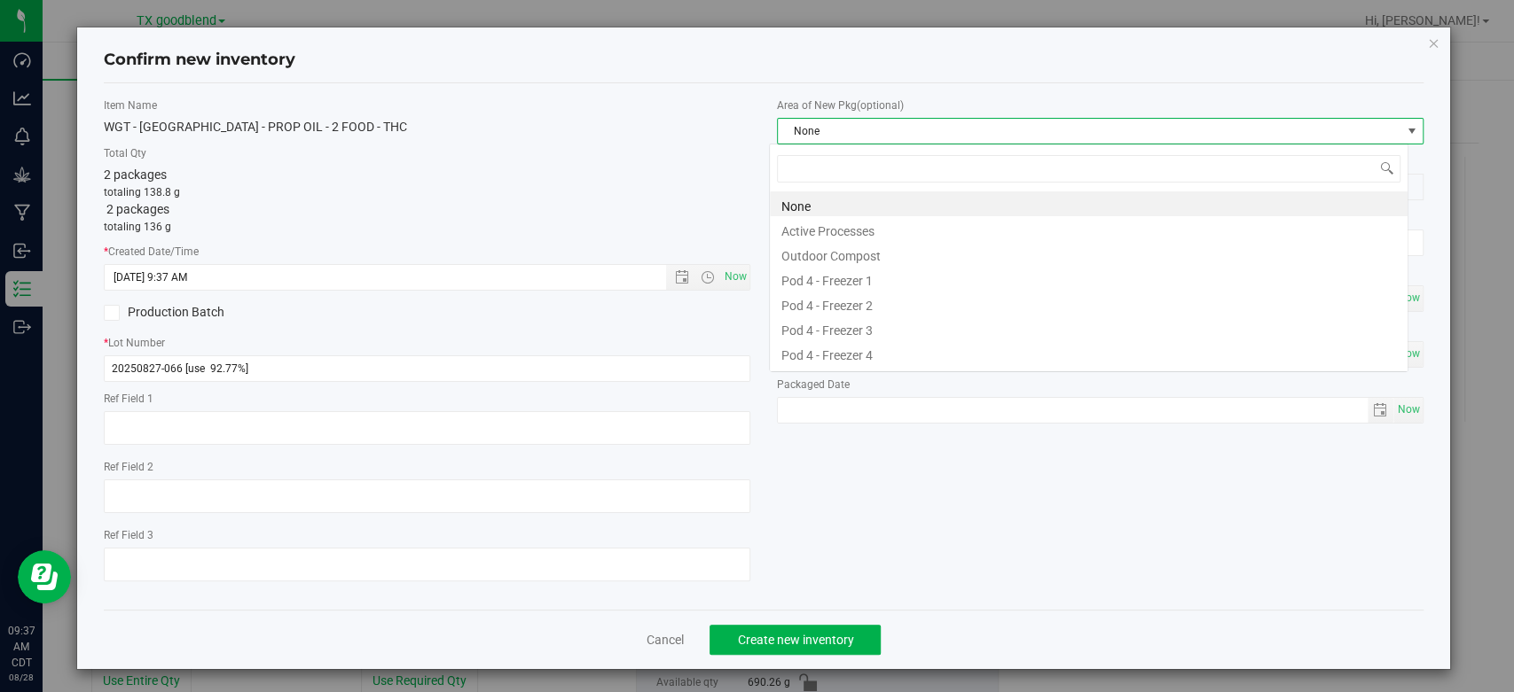
scroll to position [26, 639]
click at [858, 231] on li "Active Processes" at bounding box center [1088, 228] width 637 height 25
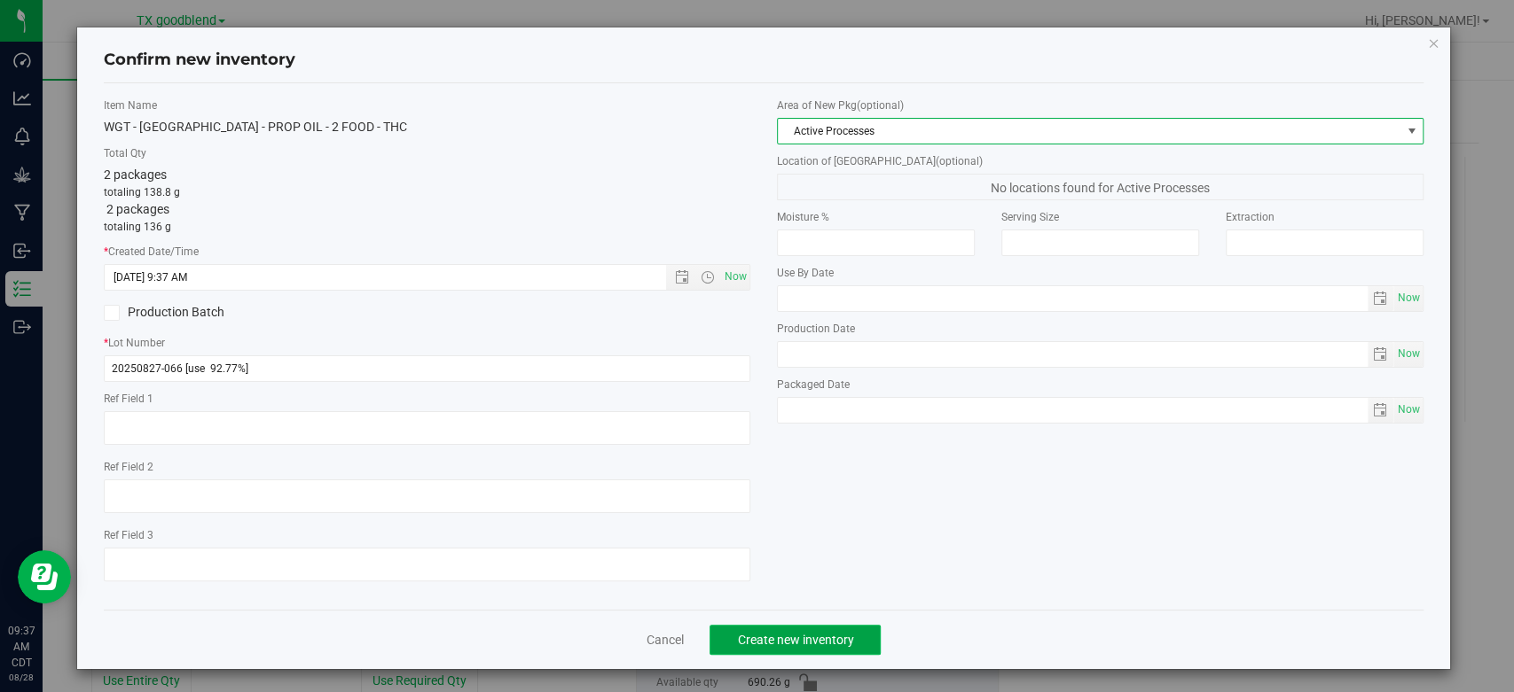
click at [785, 633] on span "Create new inventory" at bounding box center [795, 640] width 116 height 14
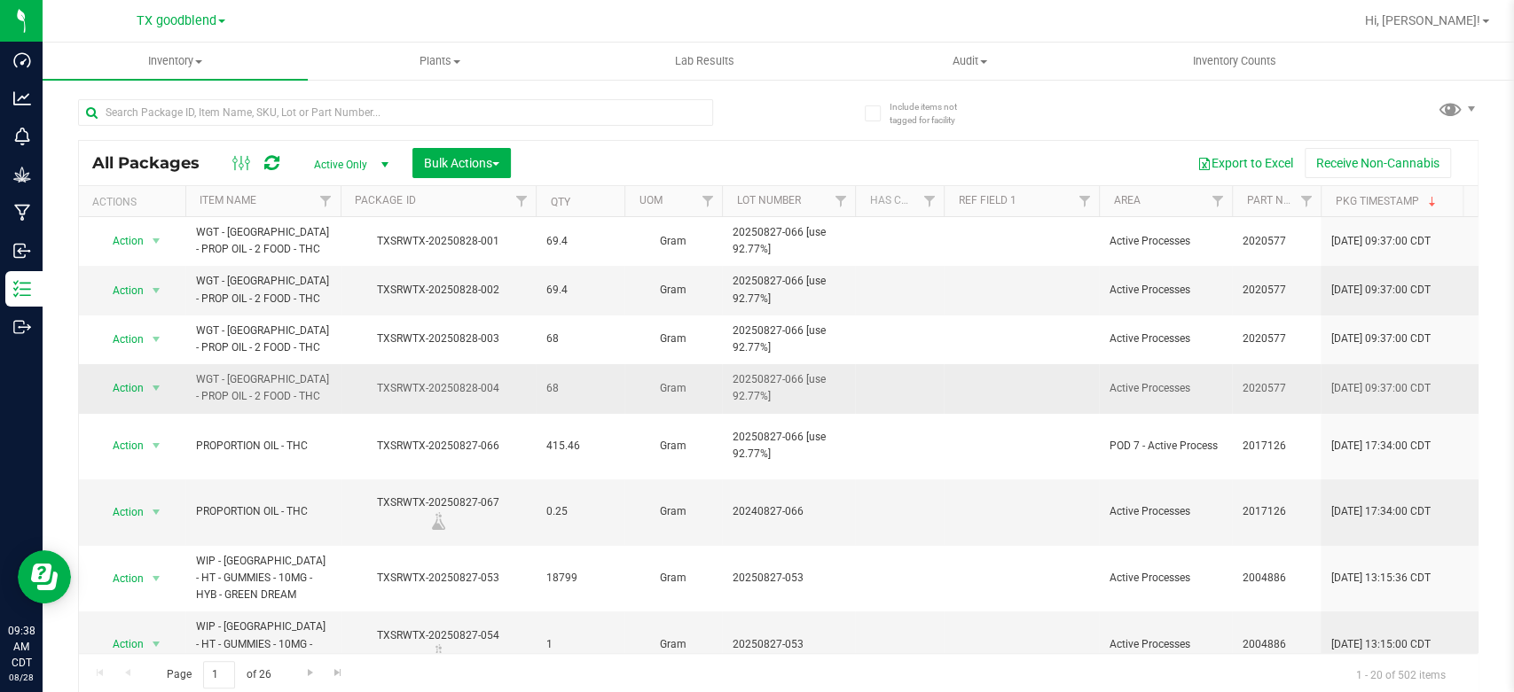
click at [787, 388] on span "20250827-066 [use 92.77%]" at bounding box center [788, 389] width 112 height 34
click at [787, 388] on input "20250827-066 [use 92.77%]" at bounding box center [784, 388] width 127 height 27
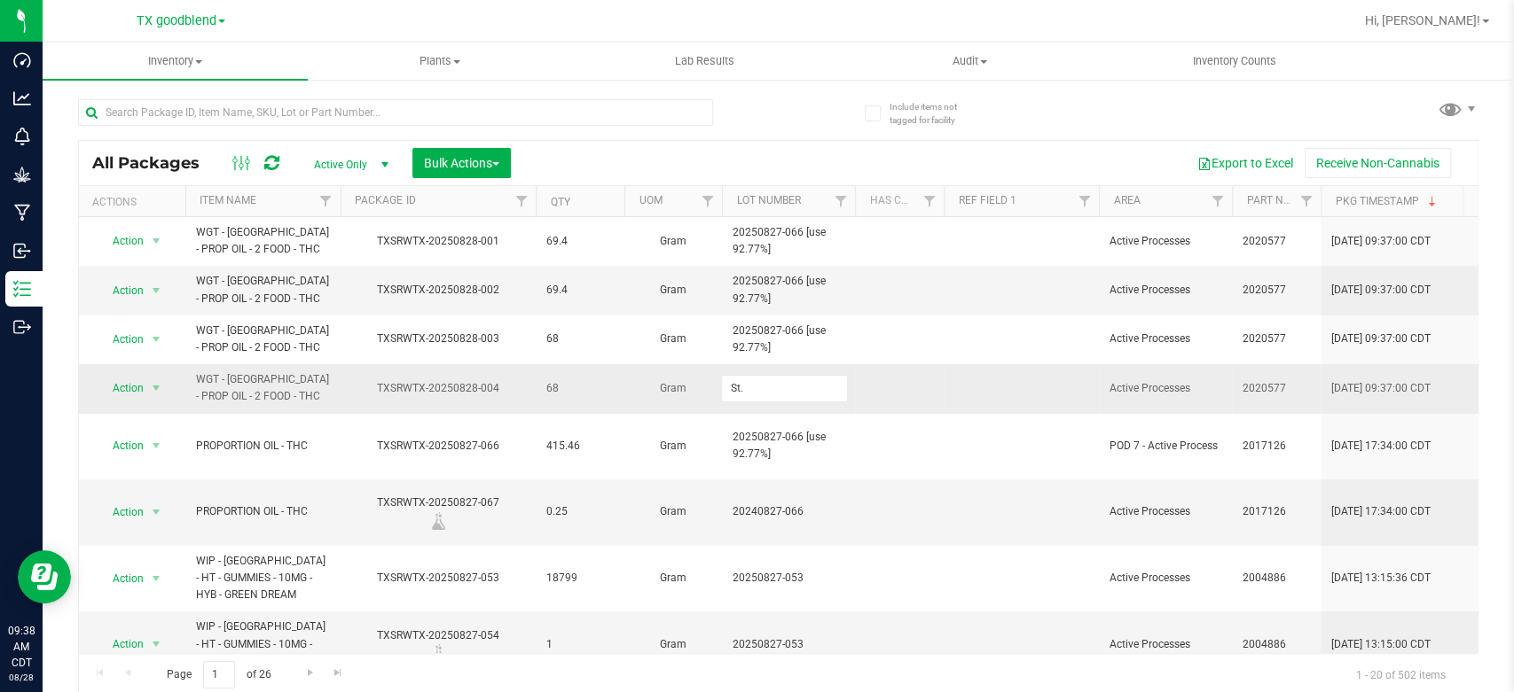
type input "St.l"
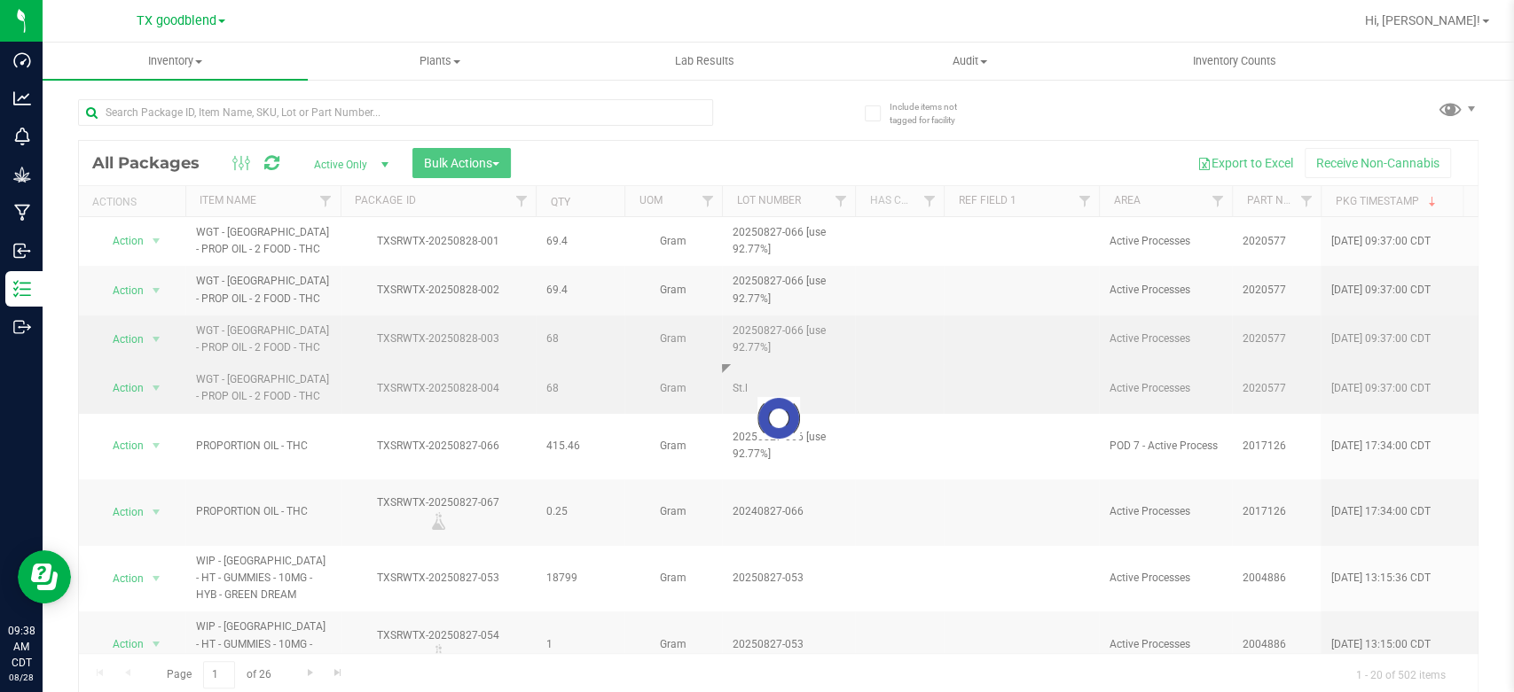
click at [788, 346] on div "Loading... All Packages Active Only Active Only Lab Samples Locked All Bulk Act…" at bounding box center [778, 418] width 1400 height 557
click at [788, 346] on div at bounding box center [778, 418] width 1398 height 555
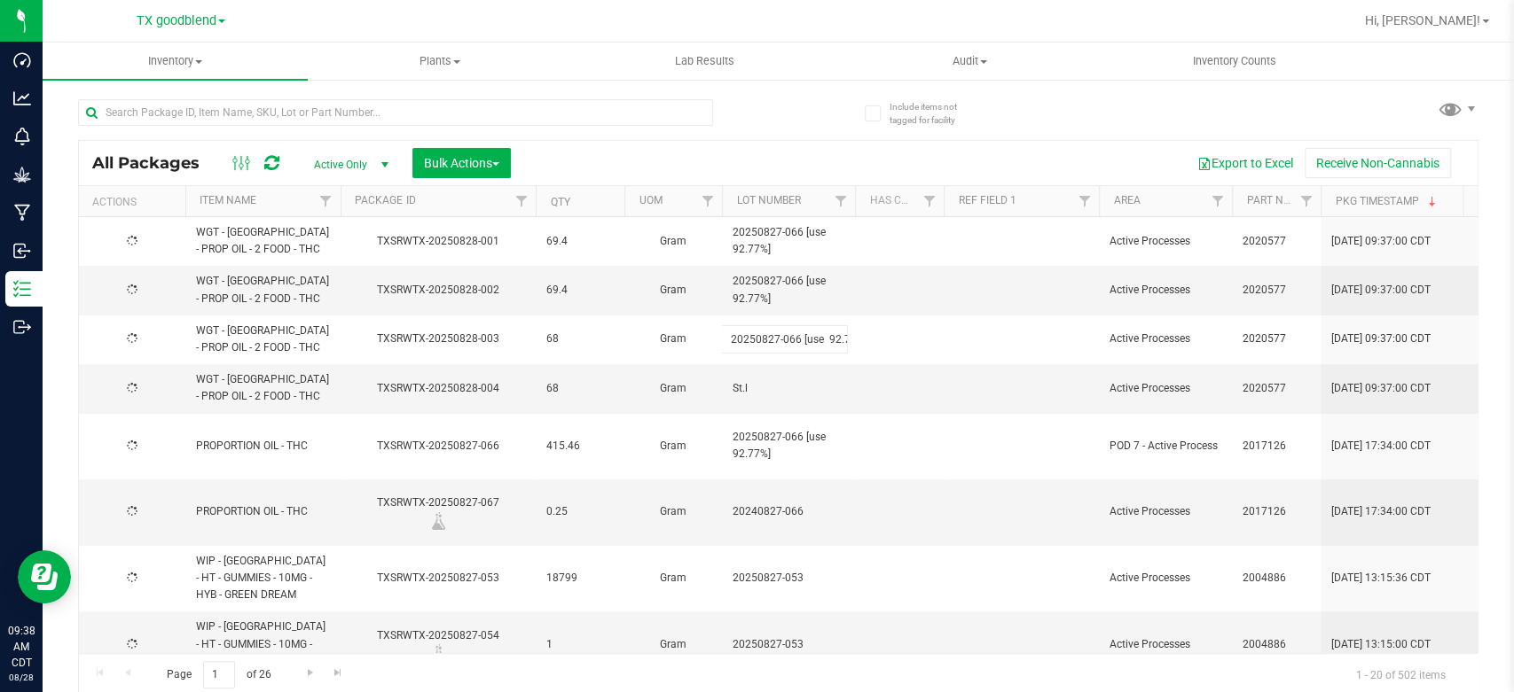
click at [788, 346] on input "20250827-066 [use 92.77%]" at bounding box center [784, 338] width 127 height 27
type input "St.l"
